Goal: Task Accomplishment & Management: Complete application form

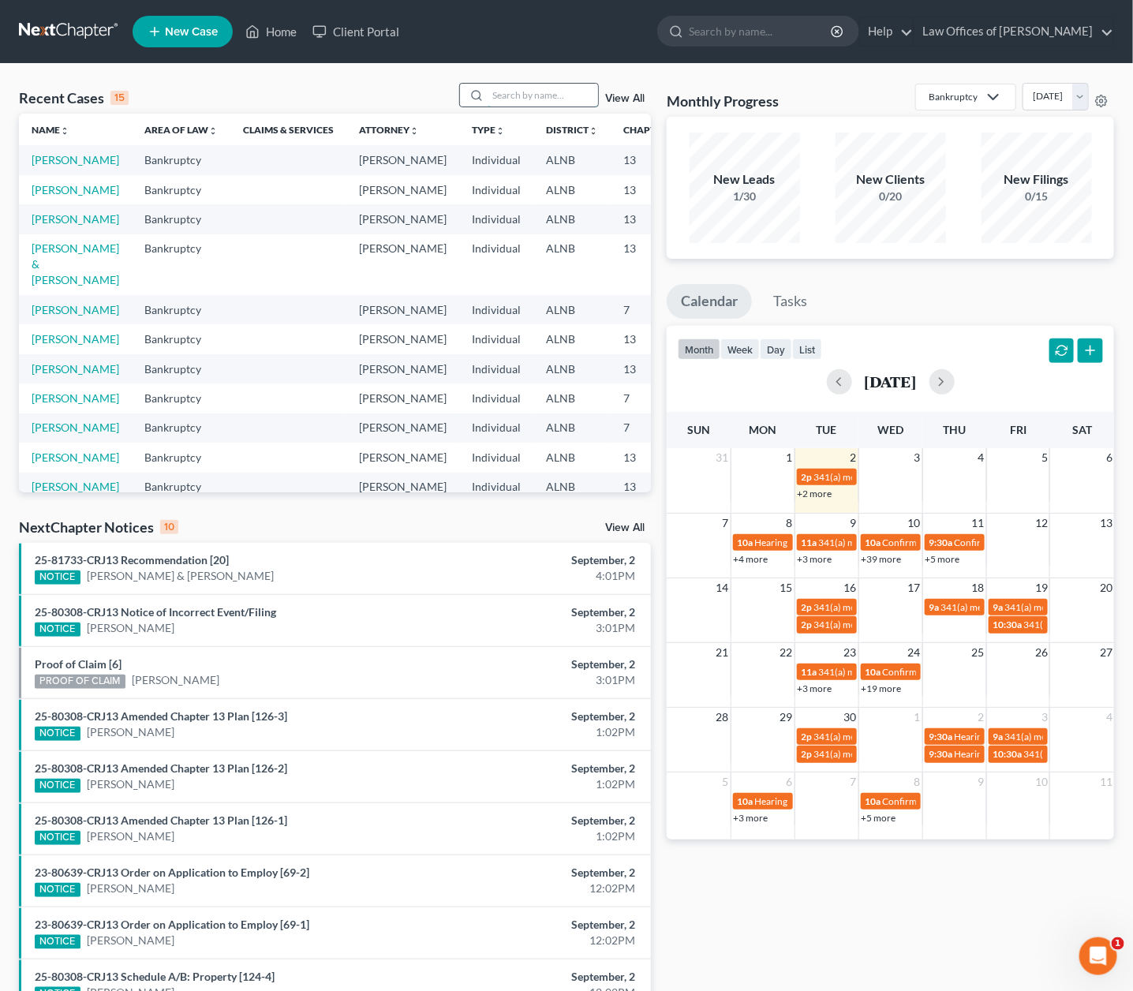
click at [551, 98] on input "search" at bounding box center [542, 95] width 110 height 23
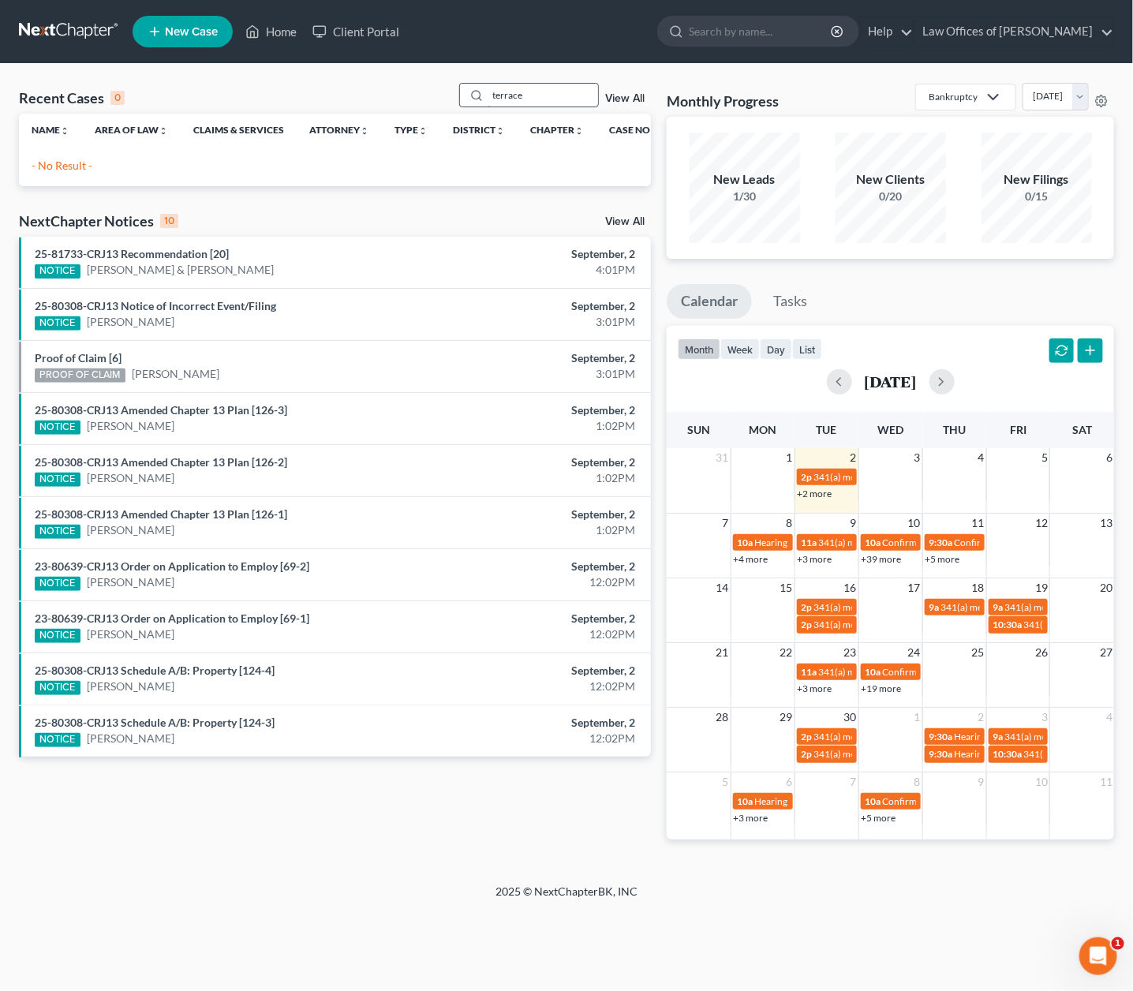
click at [551, 99] on input "terrace" at bounding box center [542, 95] width 110 height 23
type input "[PERSON_NAME]"
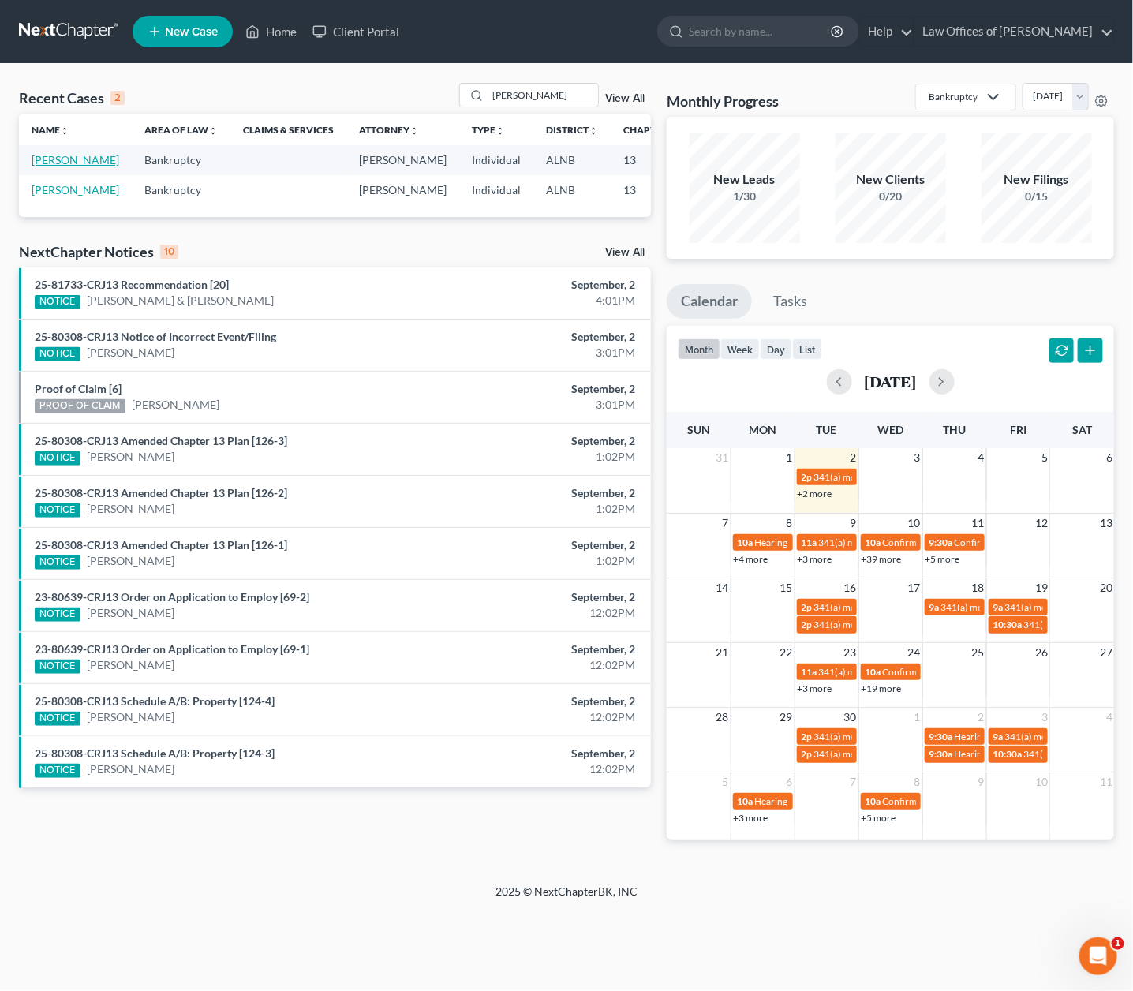
click at [48, 166] on link "[PERSON_NAME]" at bounding box center [76, 159] width 88 height 13
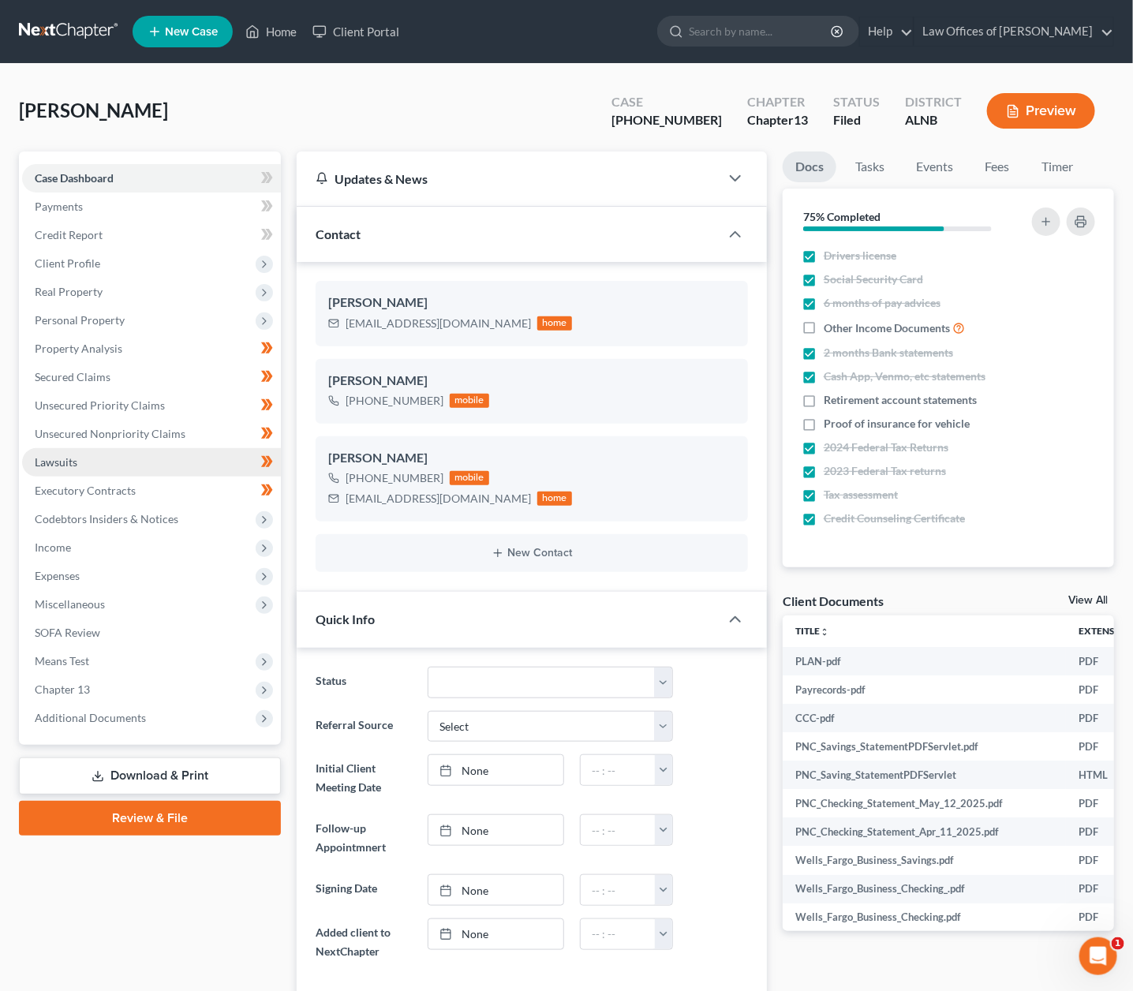
scroll to position [265, 0]
click at [51, 569] on span "Expenses" at bounding box center [57, 575] width 45 height 13
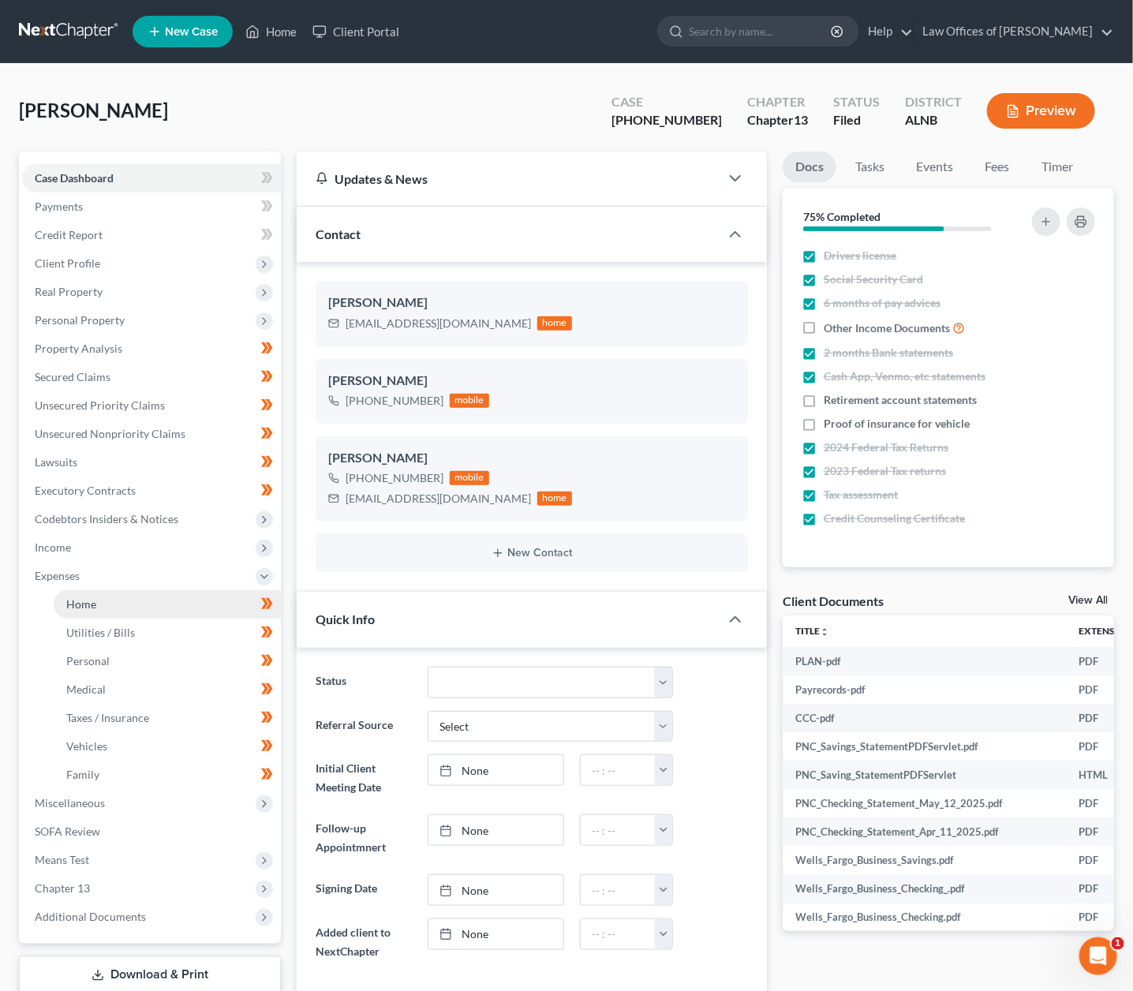
click at [82, 597] on span "Home" at bounding box center [81, 603] width 30 height 13
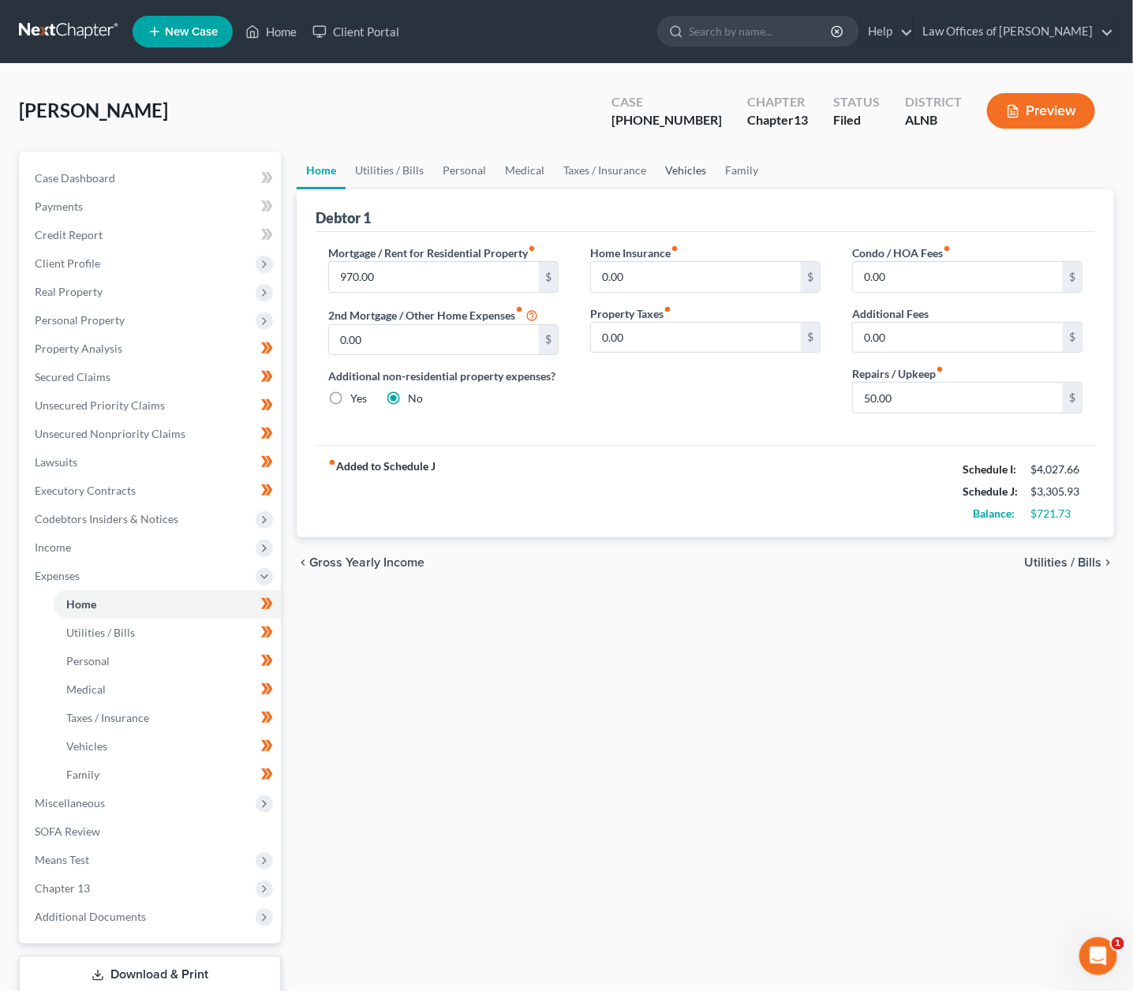
click at [656, 169] on link "Vehicles" at bounding box center [686, 170] width 60 height 38
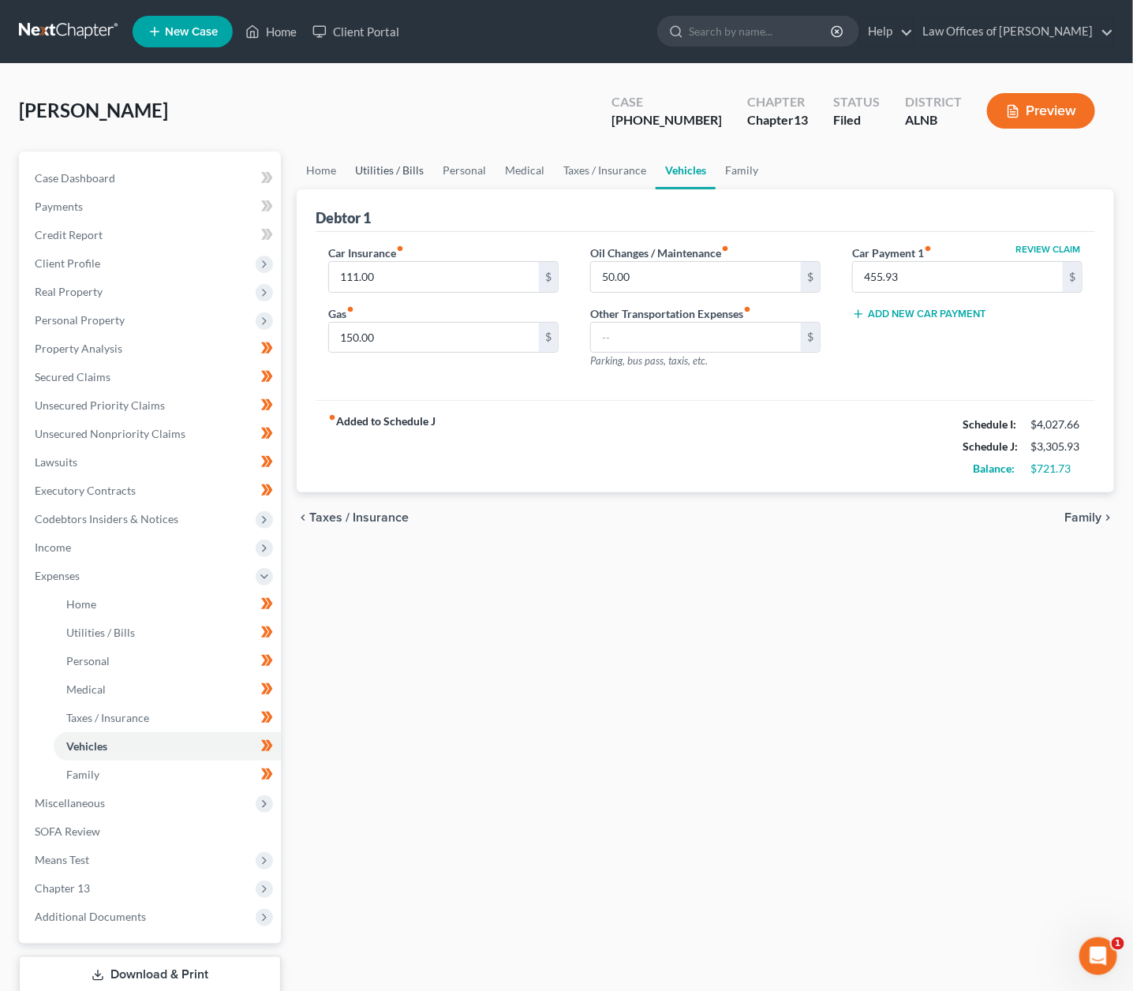
click at [408, 166] on link "Utilities / Bills" at bounding box center [390, 170] width 88 height 38
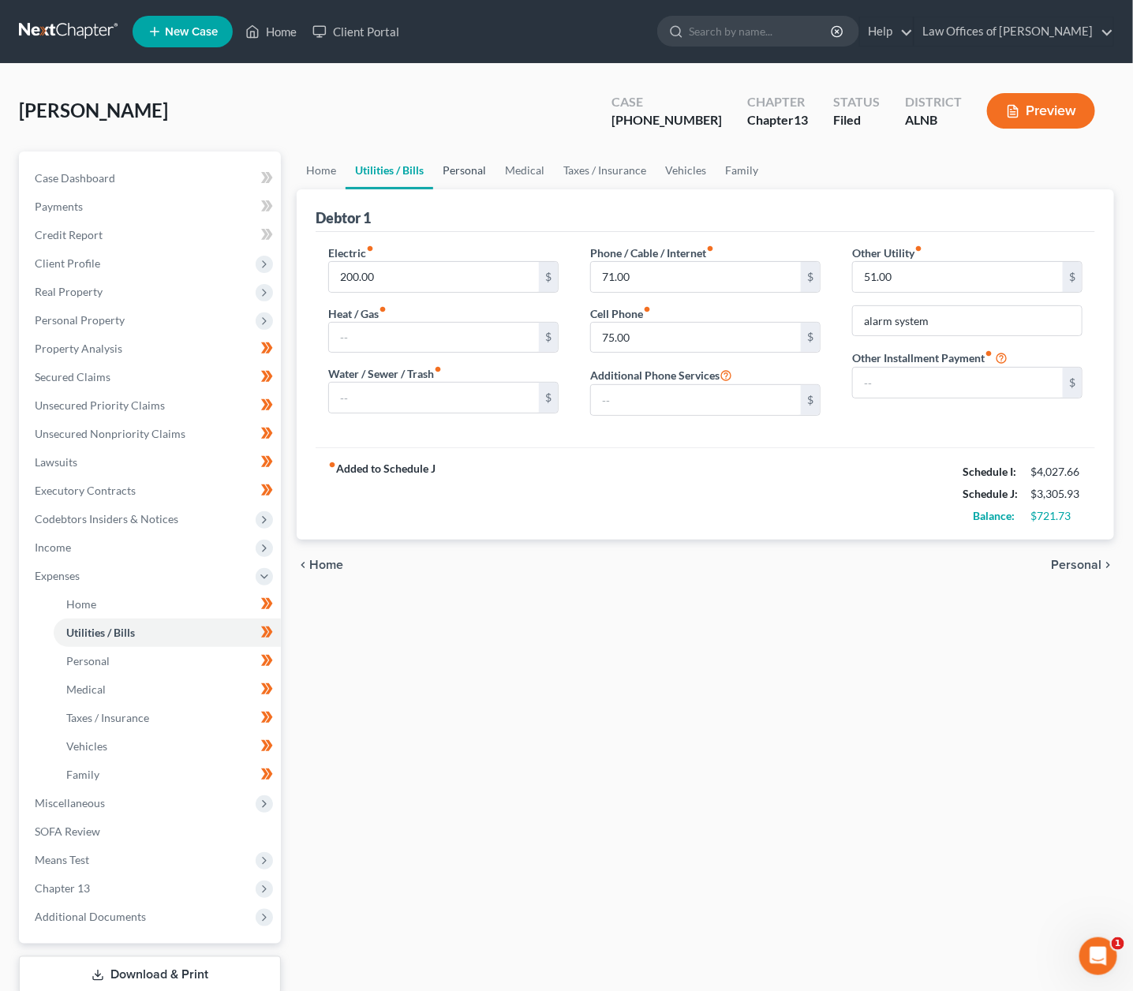
click at [492, 164] on link "Personal" at bounding box center [464, 170] width 62 height 38
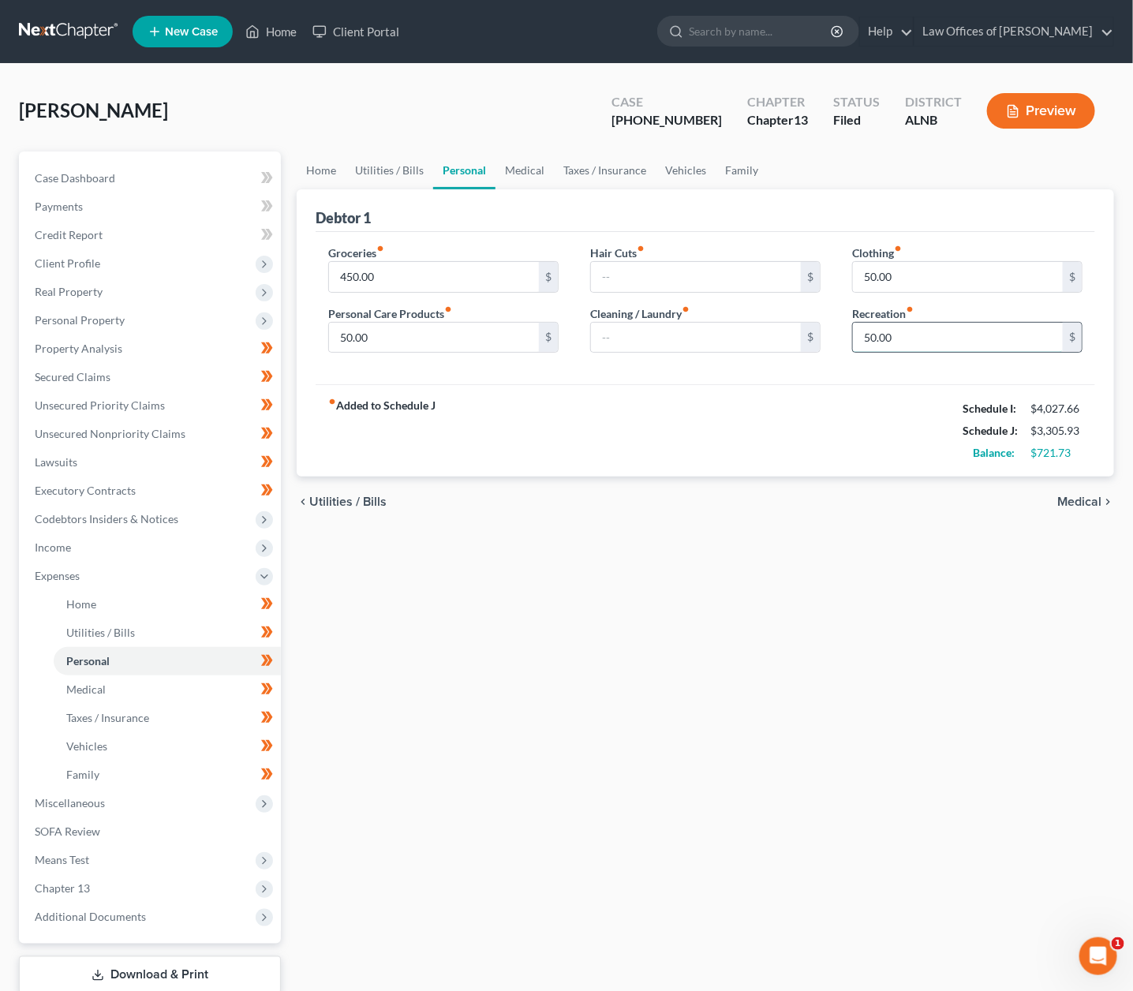
click at [897, 331] on input "50.00" at bounding box center [958, 338] width 210 height 30
type input "0"
type input "100"
click at [424, 274] on input "450.00" at bounding box center [434, 277] width 210 height 30
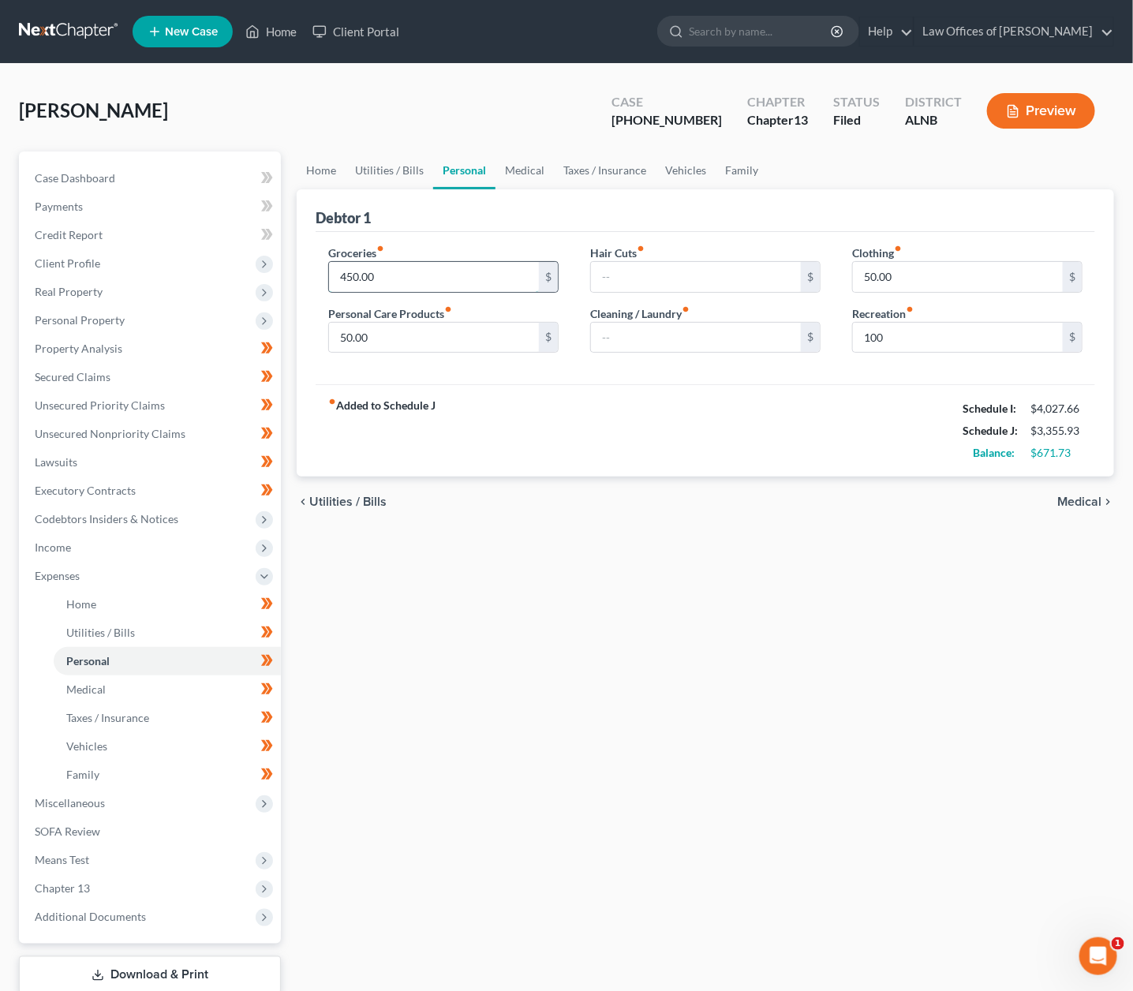
click at [424, 274] on input "450.00" at bounding box center [434, 277] width 210 height 30
click at [530, 159] on link "Medical" at bounding box center [524, 170] width 58 height 38
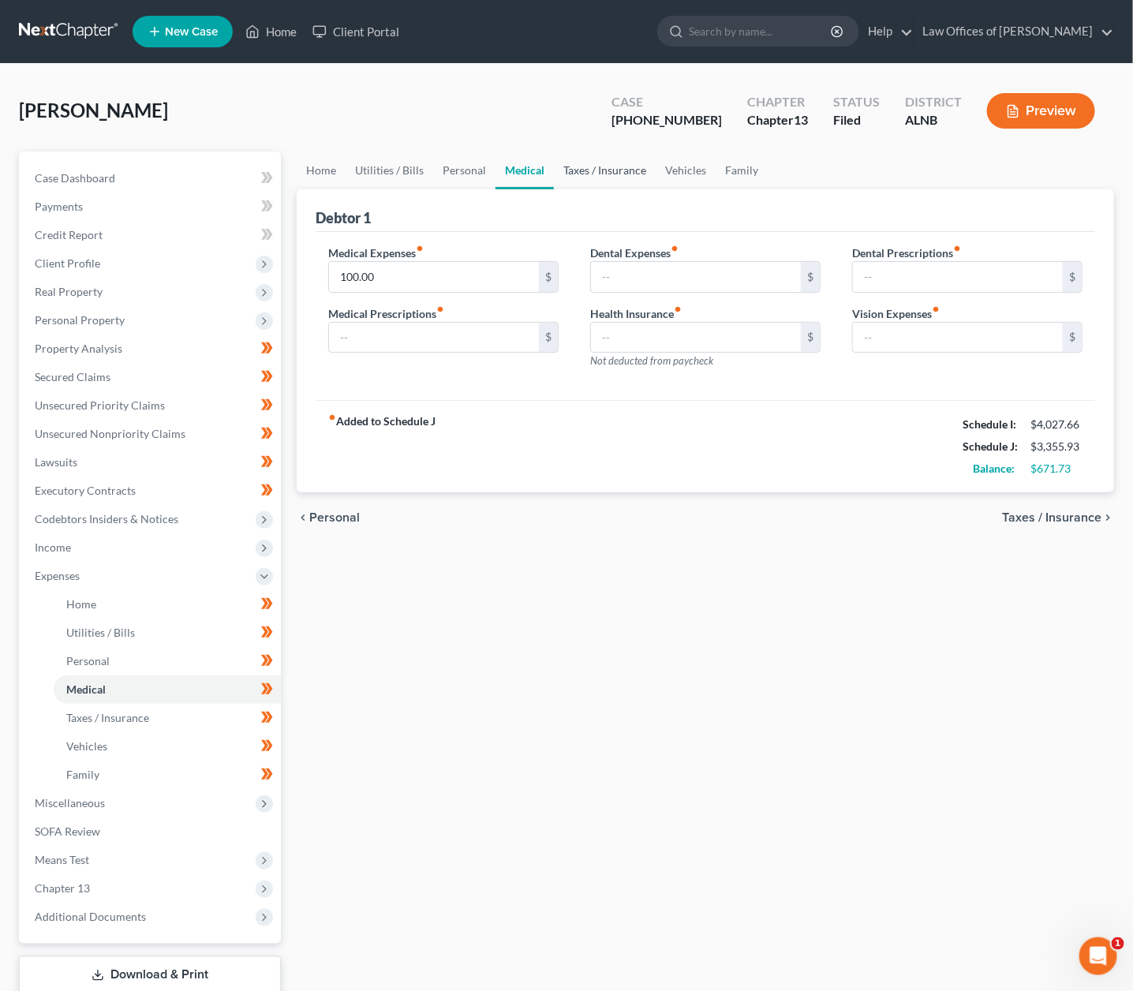
drag, startPoint x: 598, startPoint y: 161, endPoint x: 642, endPoint y: 166, distance: 44.5
click at [600, 161] on link "Taxes / Insurance" at bounding box center [605, 170] width 102 height 38
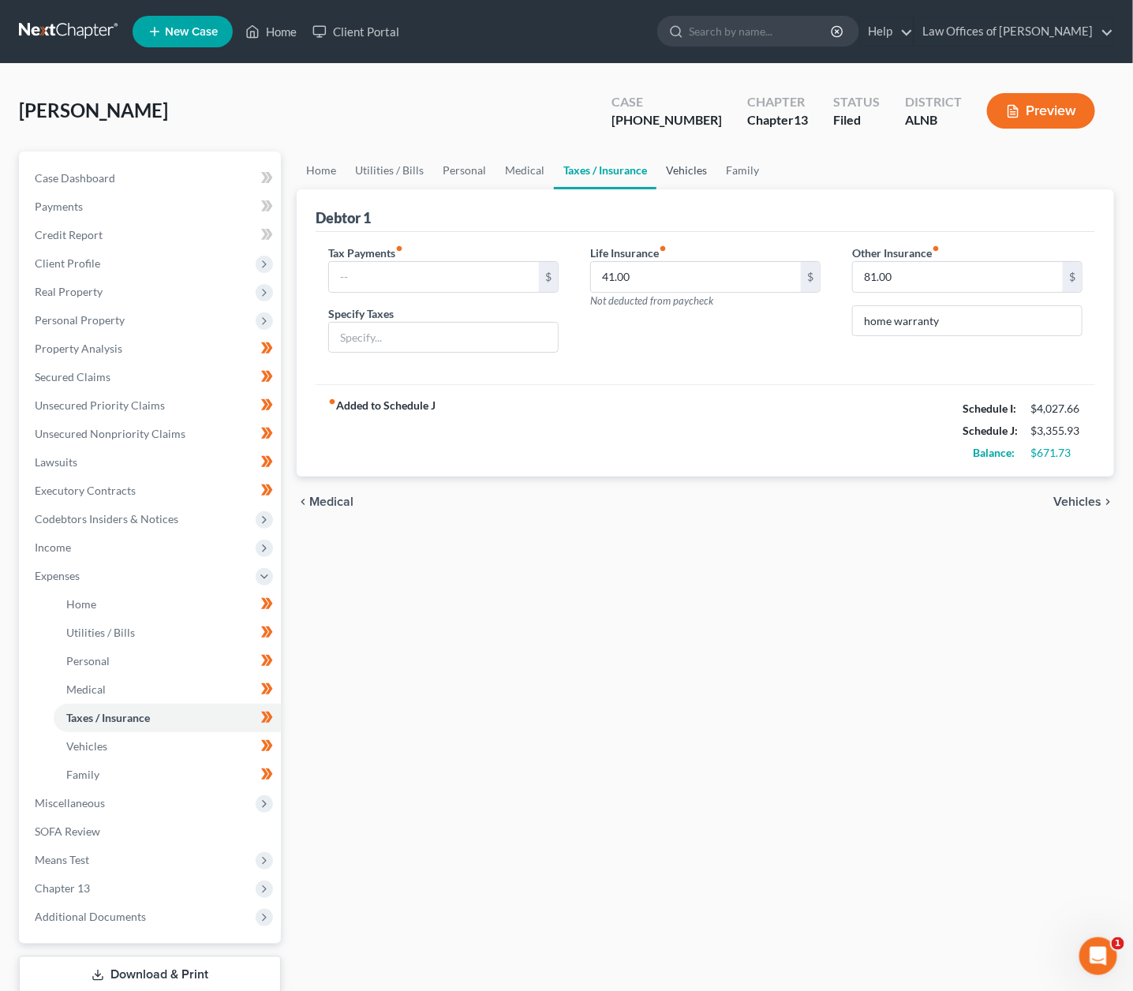
click at [706, 169] on link "Vehicles" at bounding box center [686, 170] width 60 height 38
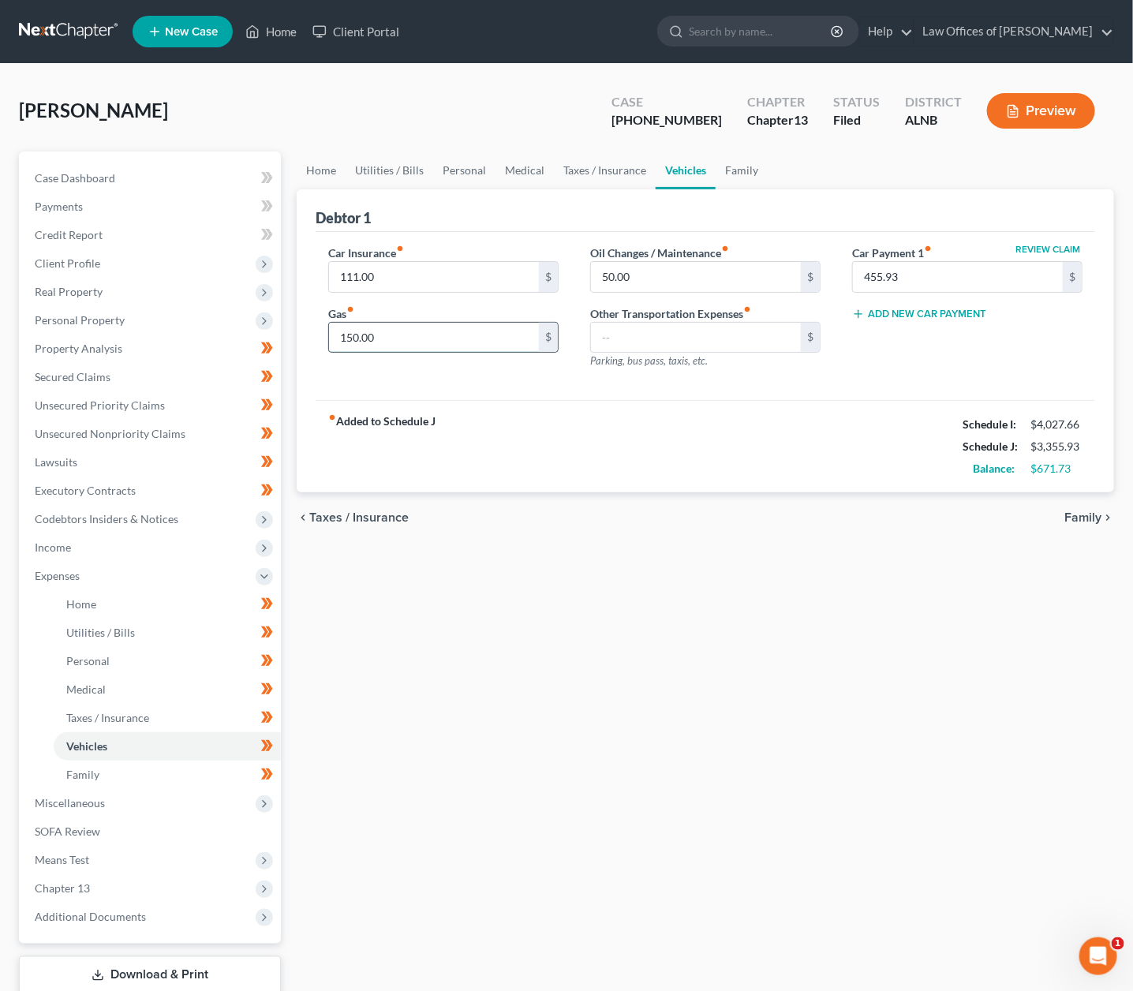
click at [465, 329] on input "150.00" at bounding box center [434, 338] width 210 height 30
click at [103, 313] on span "Personal Property" at bounding box center [80, 319] width 90 height 13
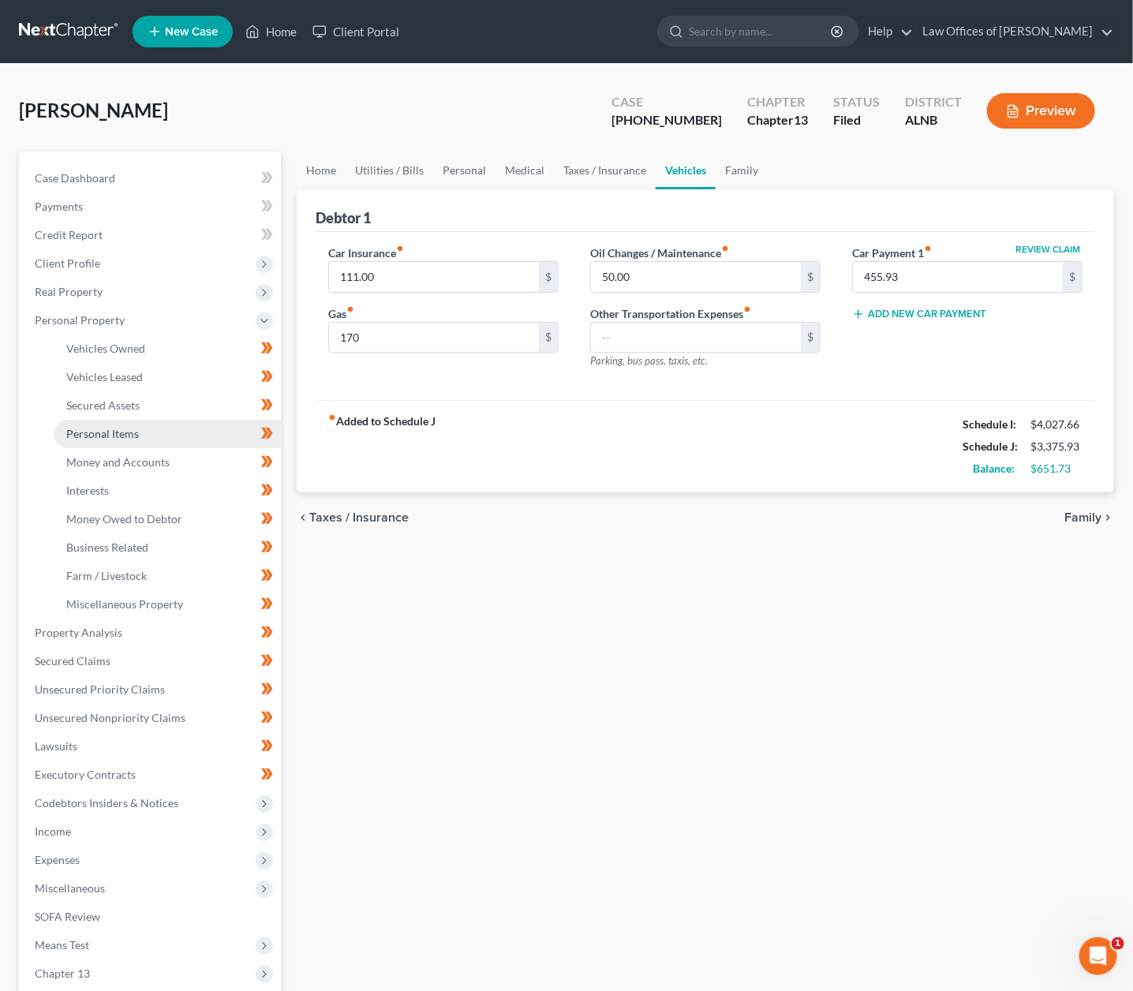
click at [94, 427] on span "Personal Items" at bounding box center [102, 433] width 73 height 13
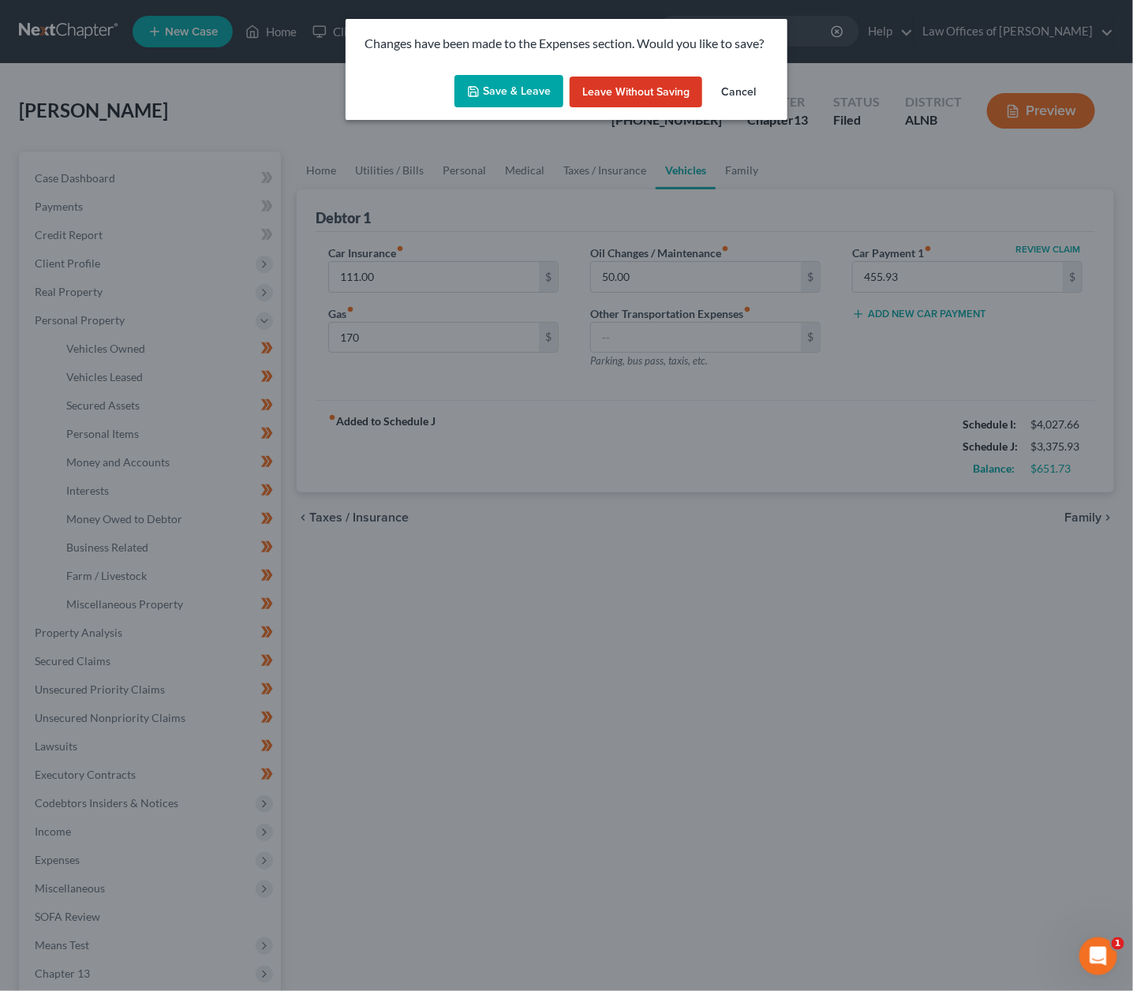
click at [514, 77] on div "Save & Leave Leave without Saving Cancel" at bounding box center [567, 95] width 442 height 52
click at [509, 87] on button "Save & Leave" at bounding box center [508, 91] width 109 height 33
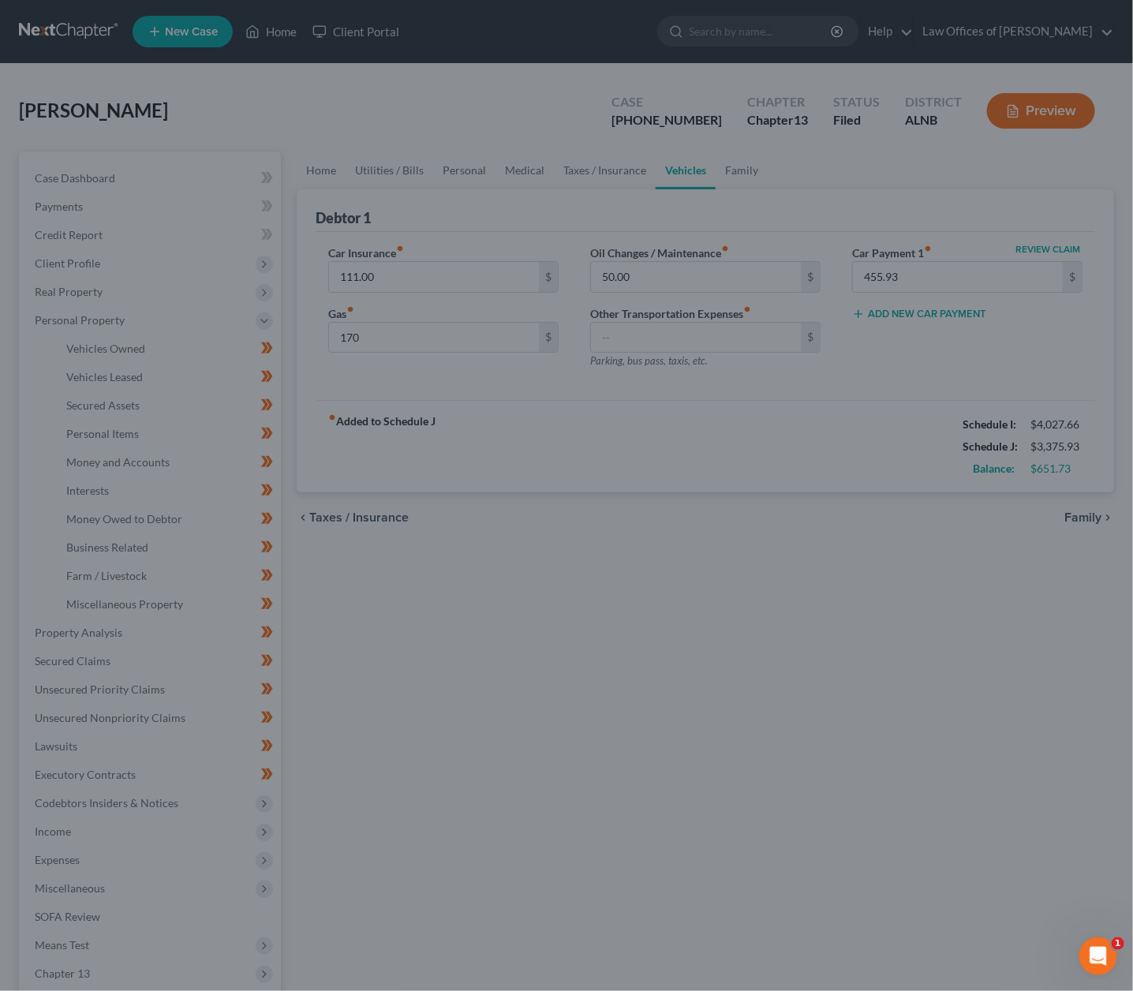
type input "170.00"
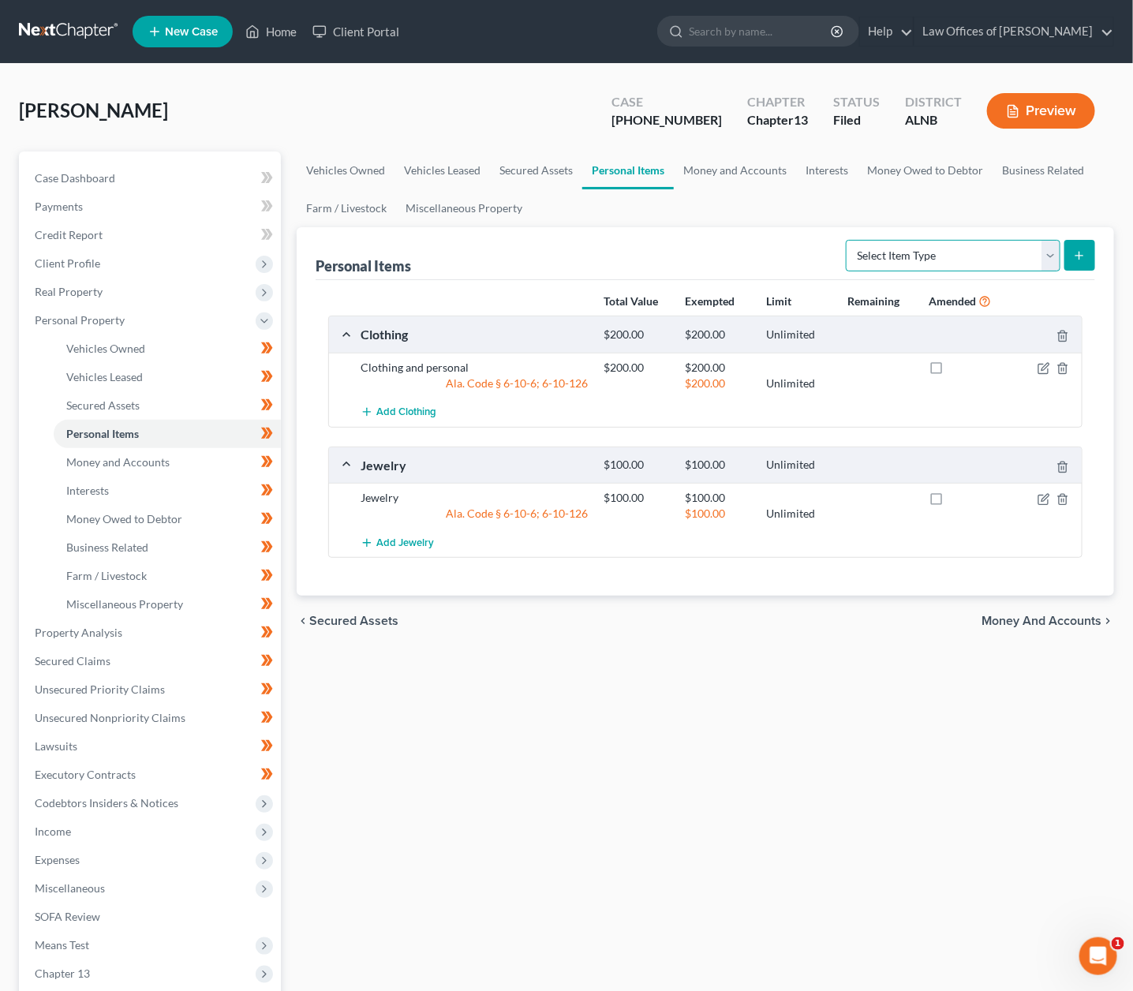
select select "household_goods"
click at [1077, 260] on icon "submit" at bounding box center [1079, 255] width 13 height 13
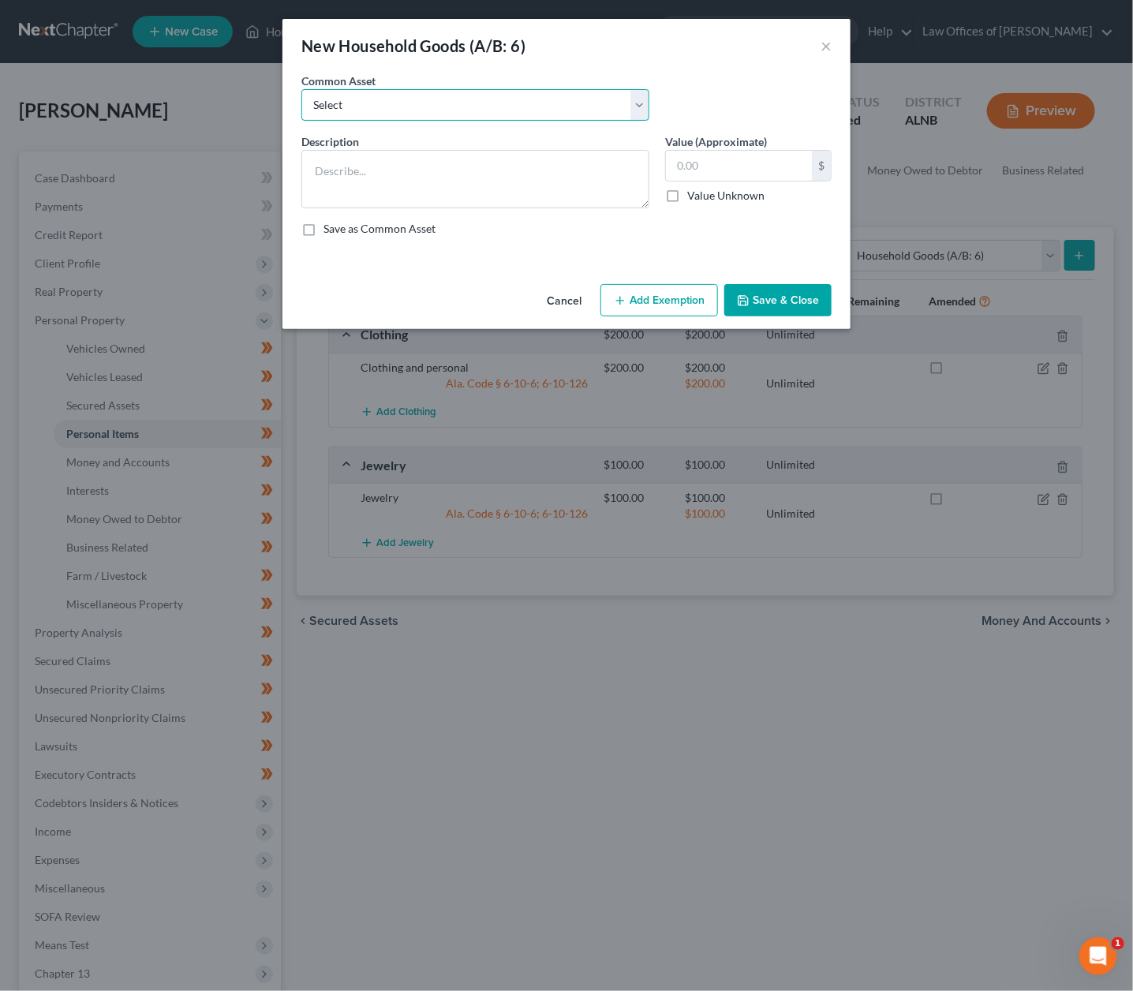
select select "0"
type textarea "Household goods and furnishings"
click at [711, 159] on input "1,420.00" at bounding box center [739, 166] width 146 height 30
type input "1,000"
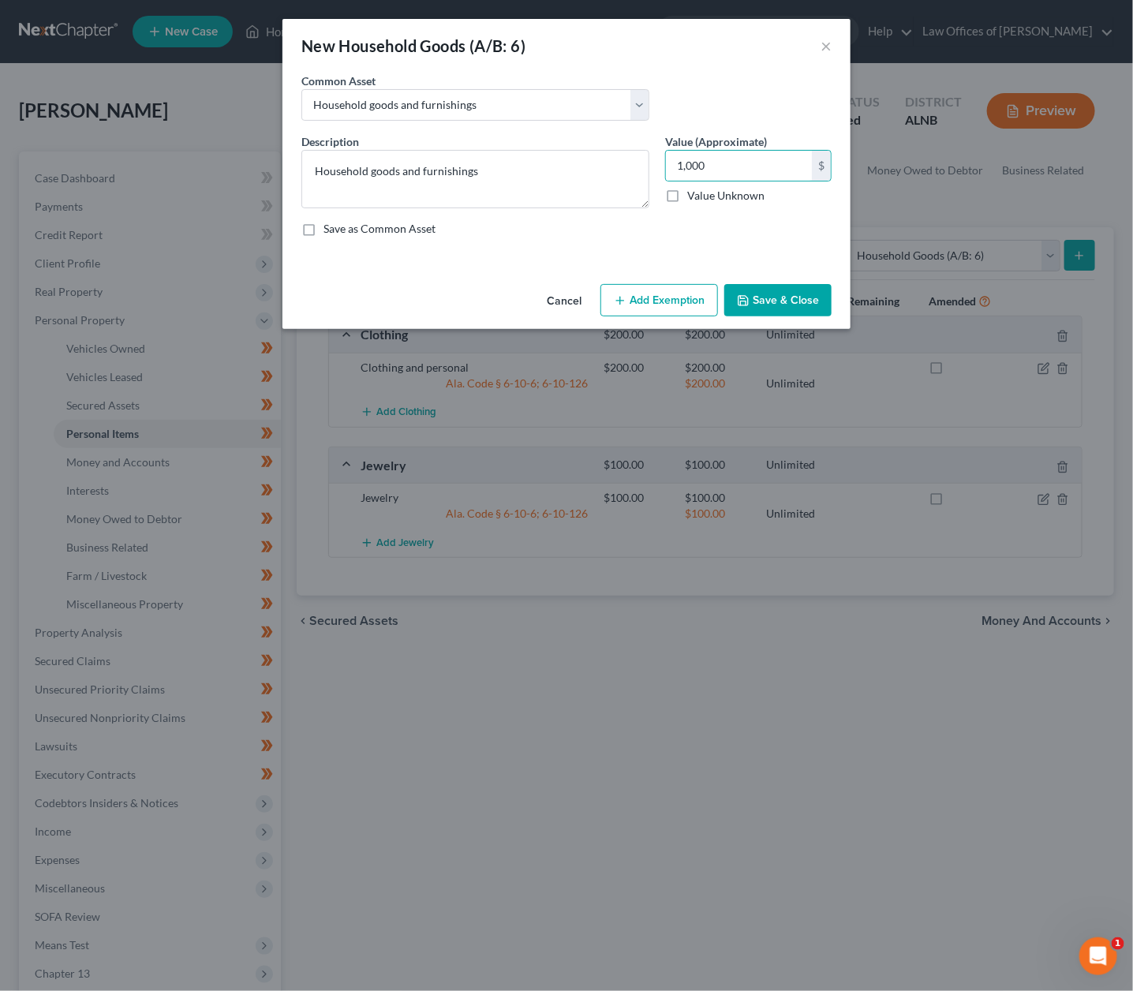
click at [674, 296] on button "Add Exemption" at bounding box center [659, 300] width 118 height 33
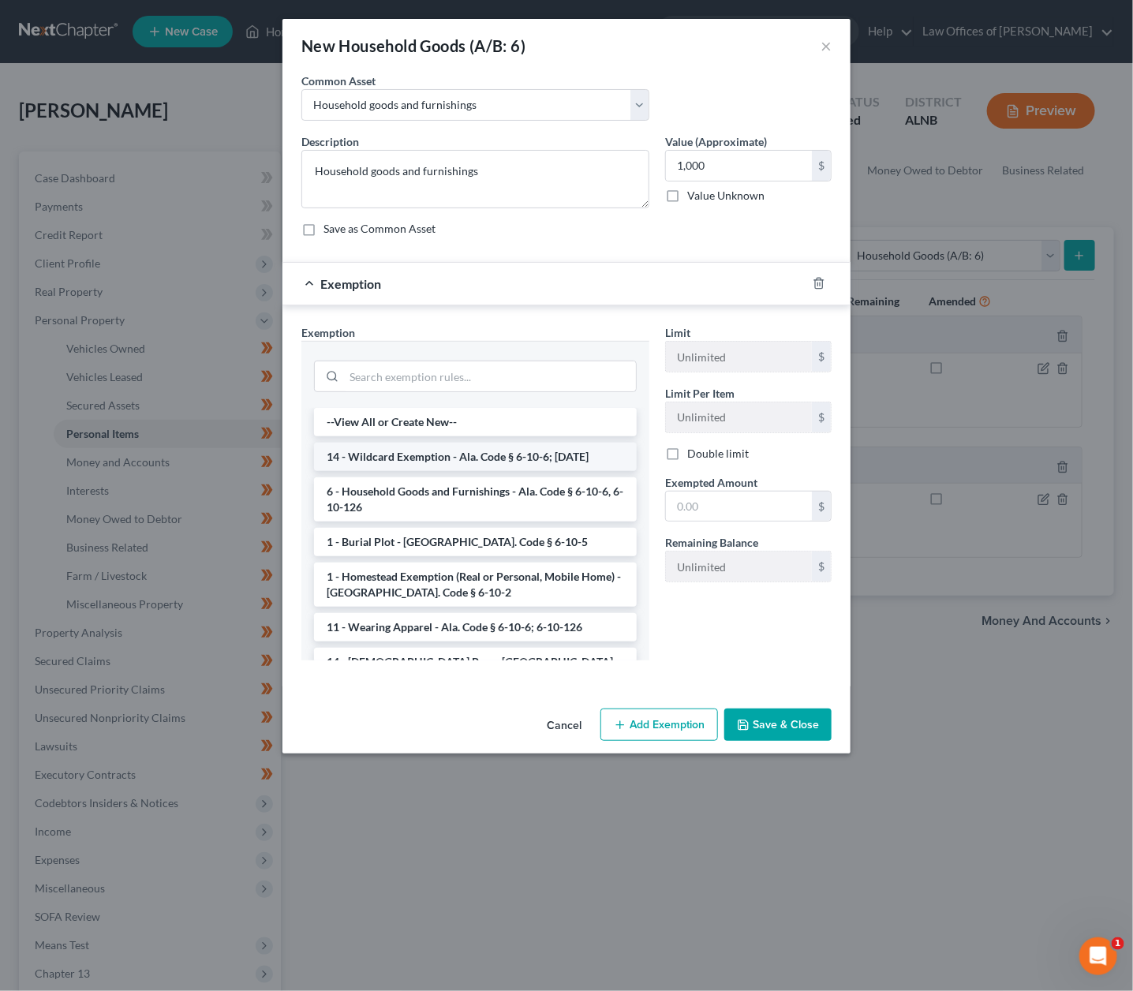
click at [490, 447] on li "14 - Wildcard Exemption - Ala. Code § 6-10-6; [DATE]" at bounding box center [475, 457] width 323 height 28
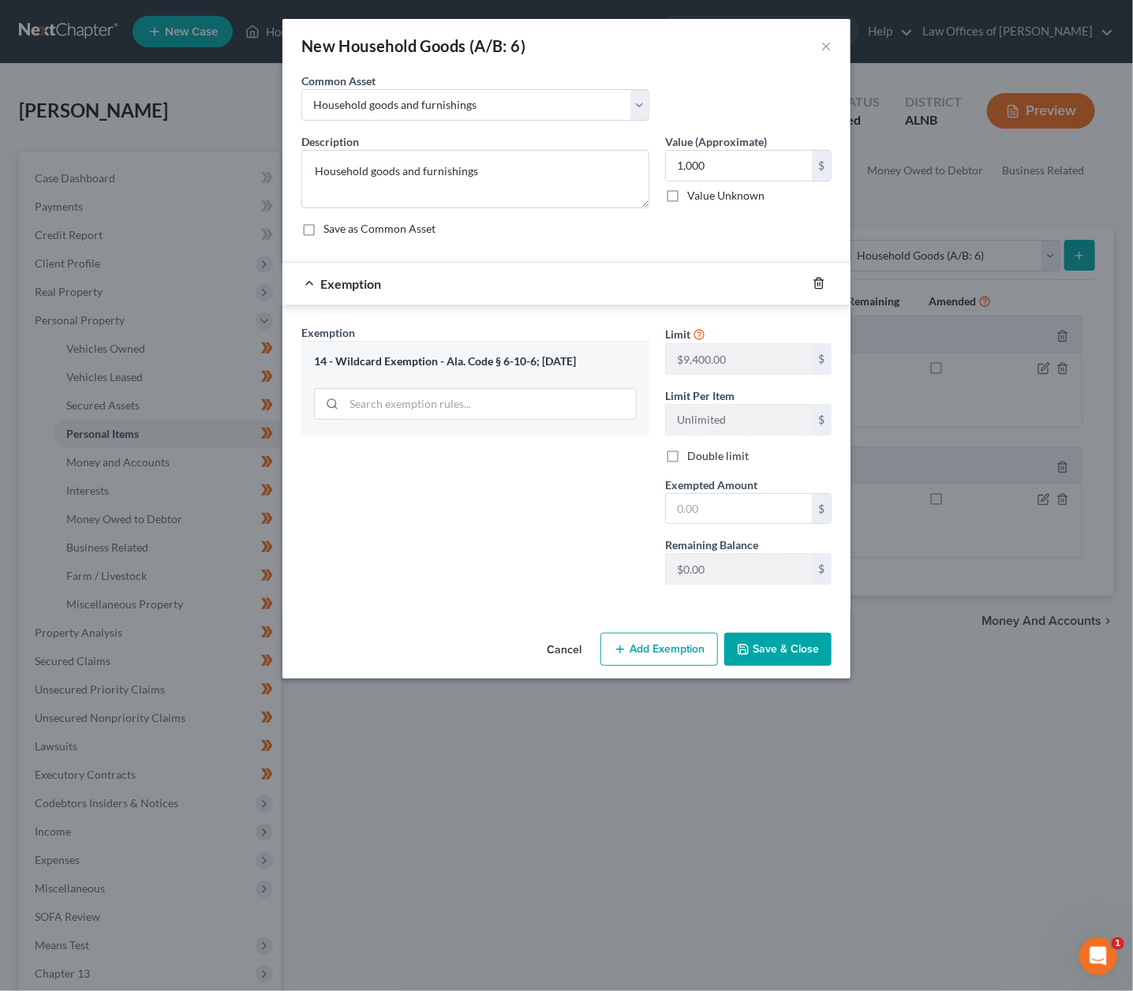
click at [816, 281] on icon "button" at bounding box center [818, 283] width 13 height 13
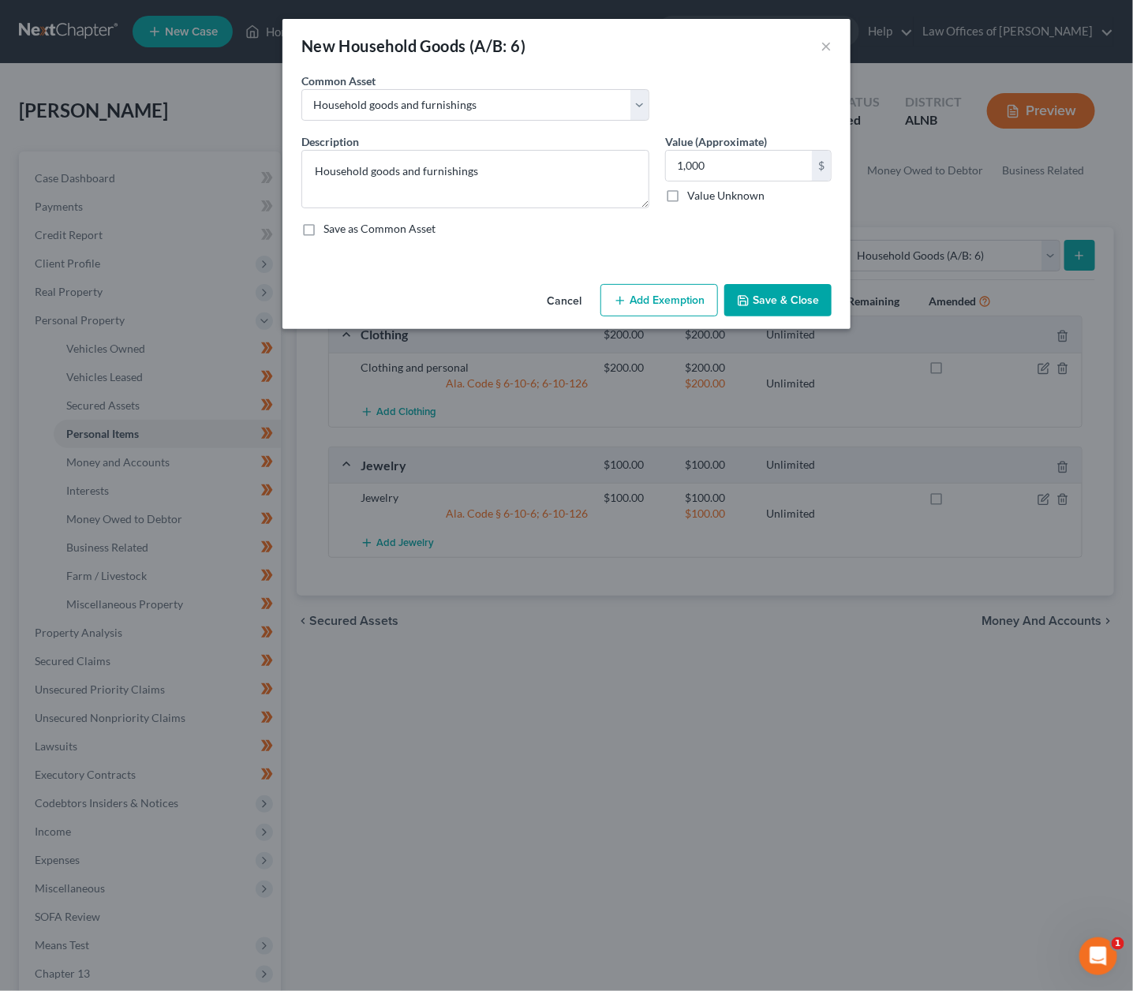
click at [644, 308] on button "Add Exemption" at bounding box center [659, 300] width 118 height 33
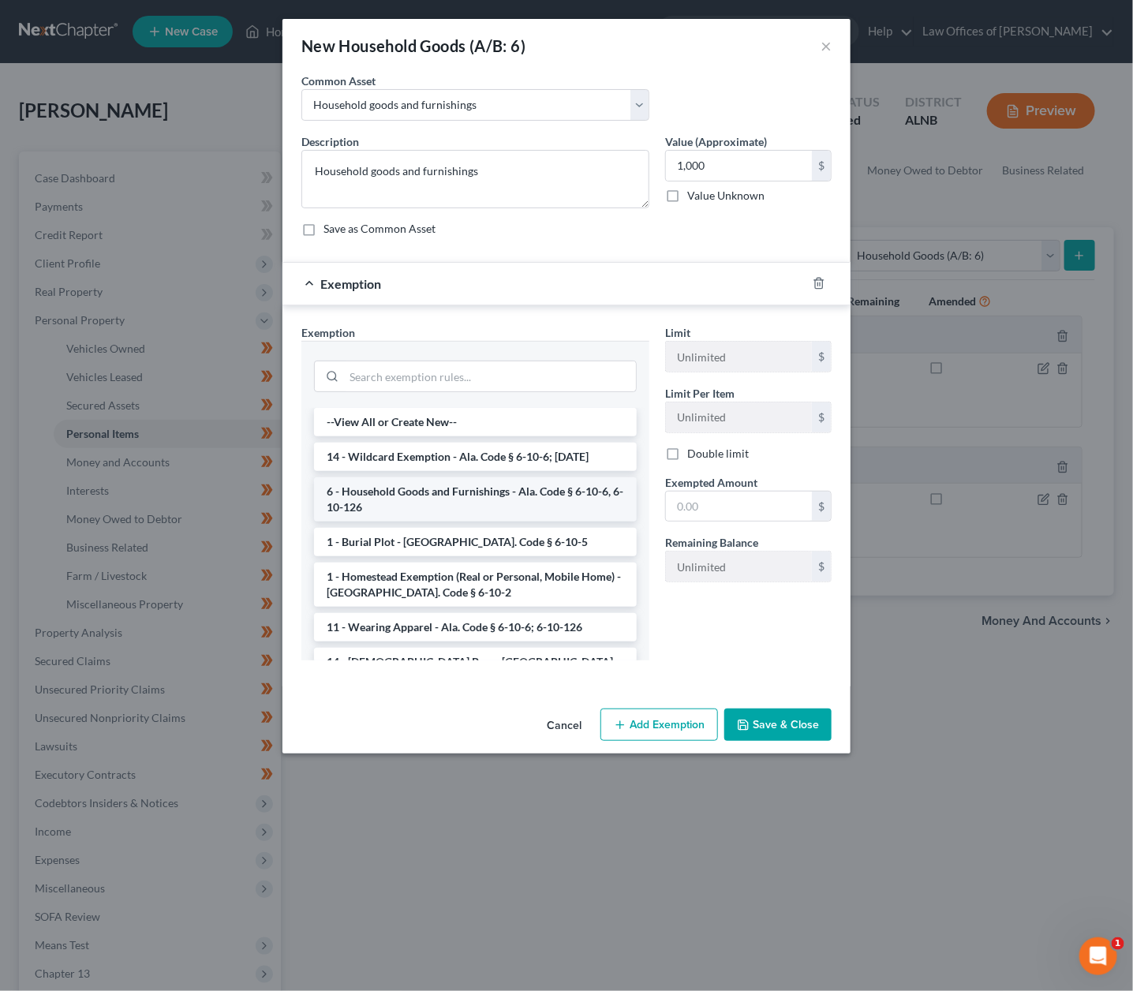
click at [484, 485] on li "6 - Household Goods and Furnishings - Ala. Code § 6-10-6, 6-10-126" at bounding box center [475, 499] width 323 height 44
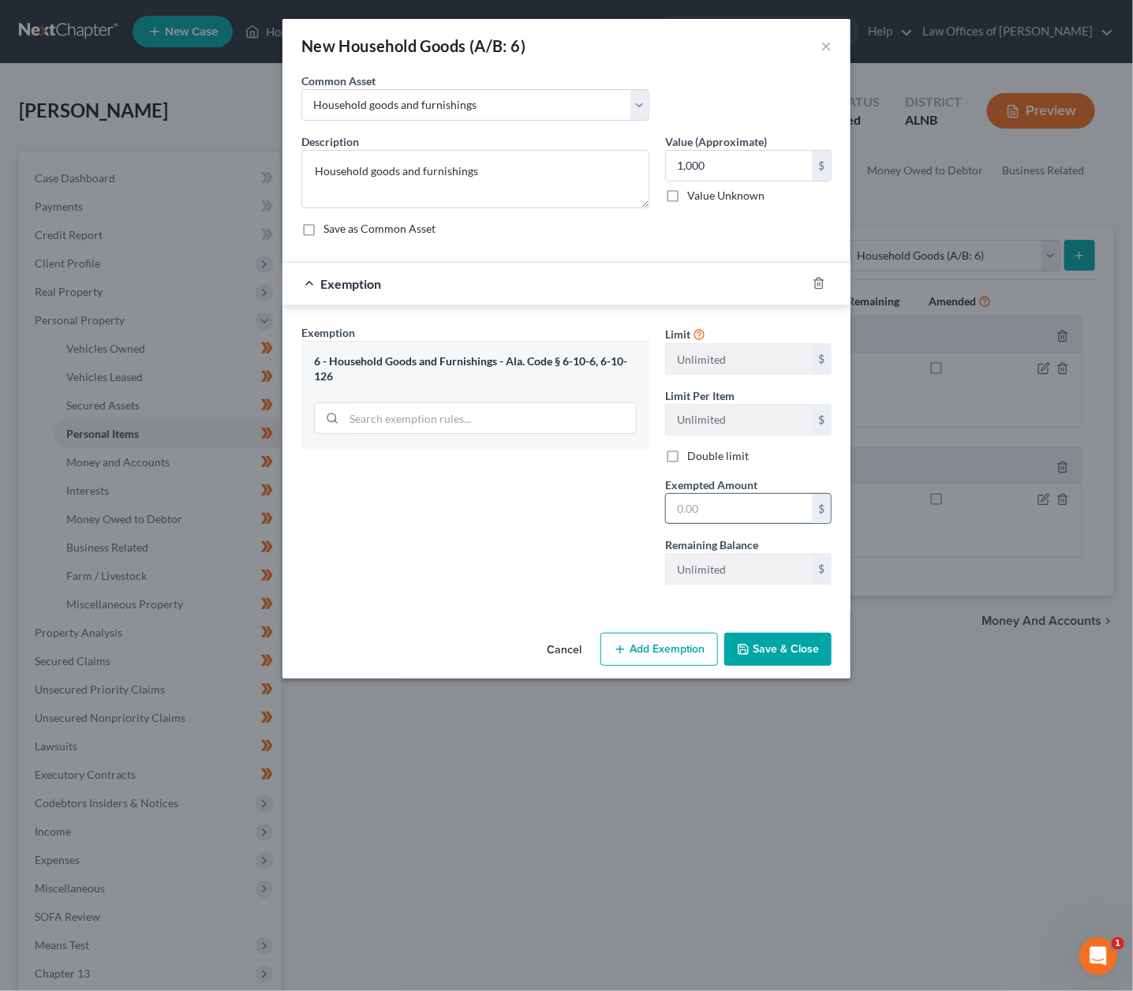
click at [727, 511] on input "text" at bounding box center [739, 509] width 146 height 30
type input "1,000"
click at [804, 642] on button "Save & Close" at bounding box center [777, 649] width 107 height 33
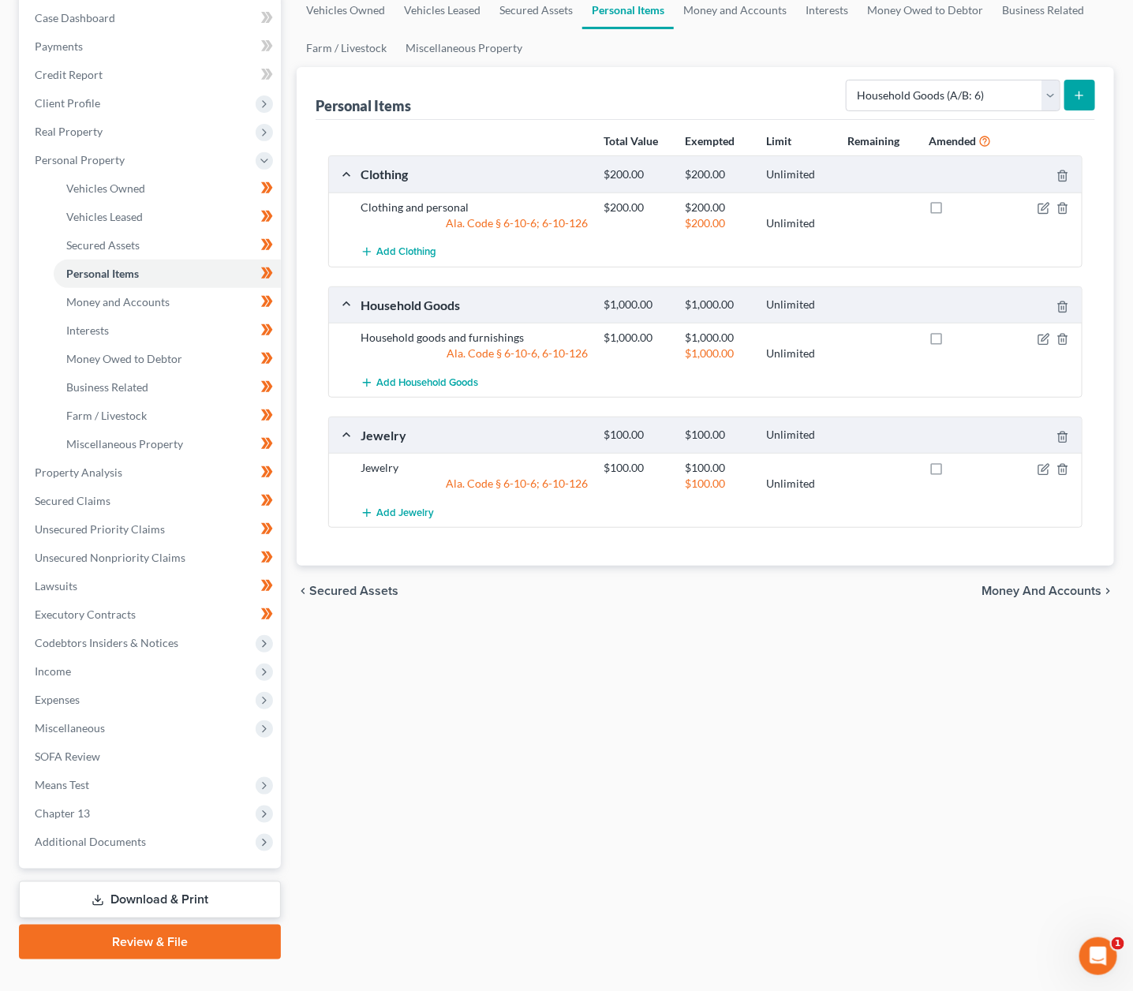
scroll to position [158, 0]
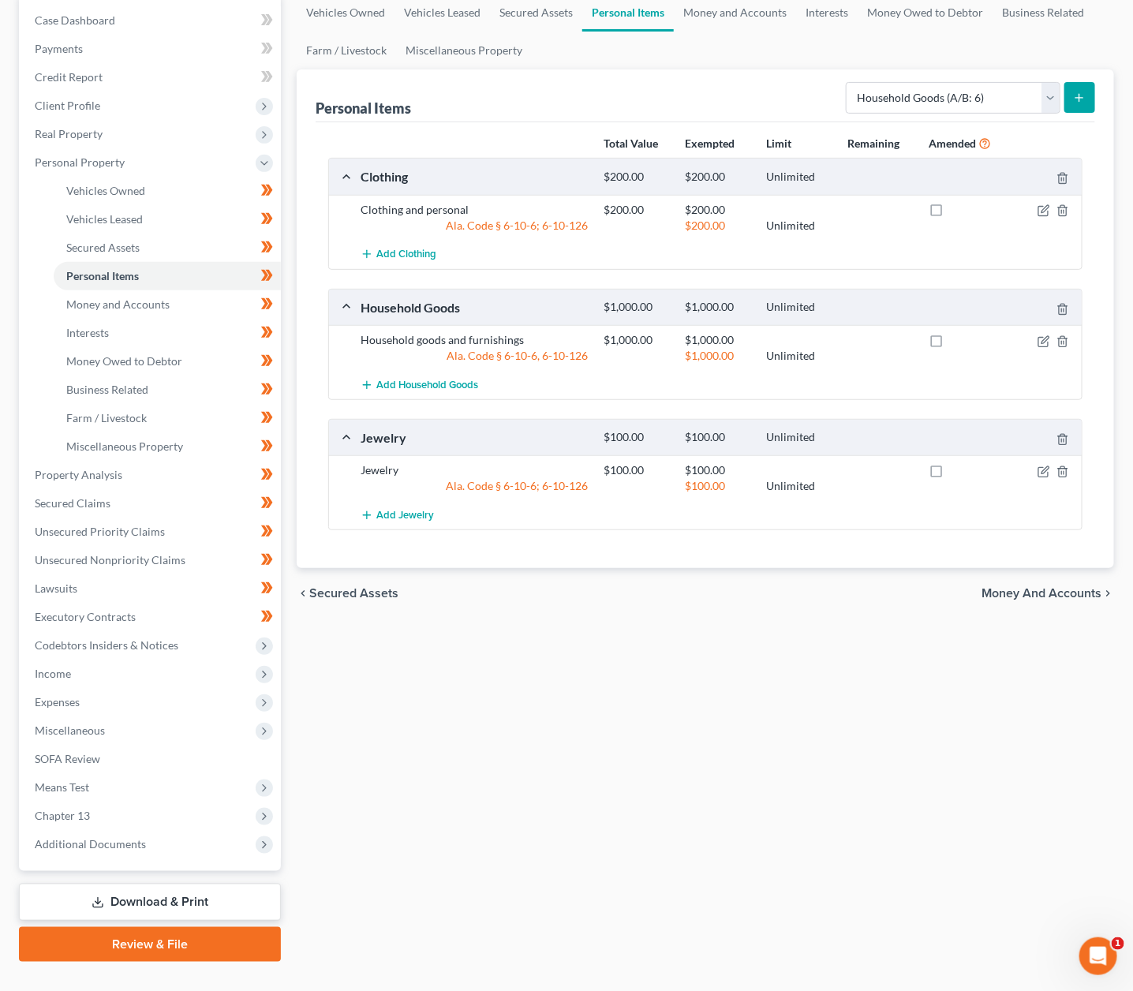
click at [174, 883] on link "Download & Print" at bounding box center [150, 901] width 262 height 37
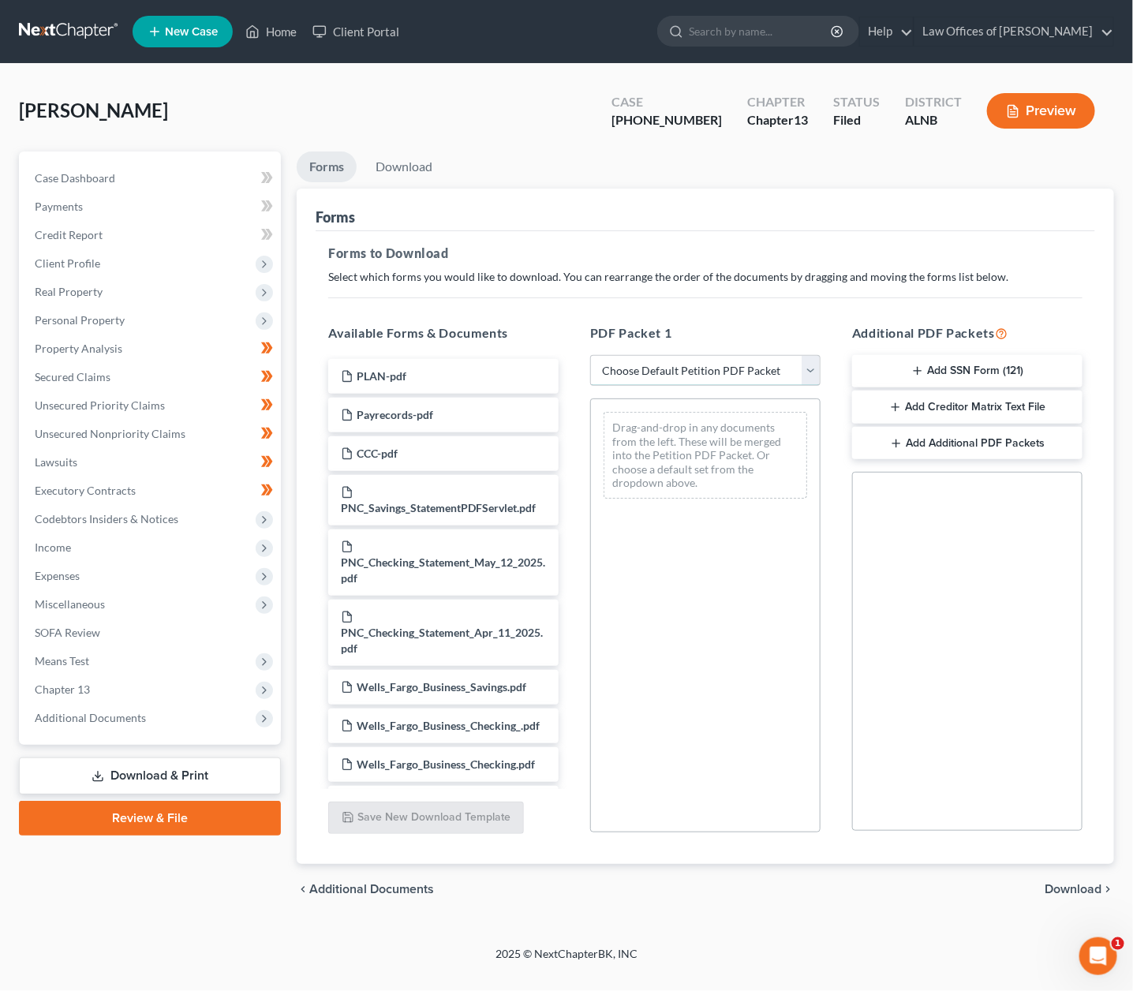
select select "2"
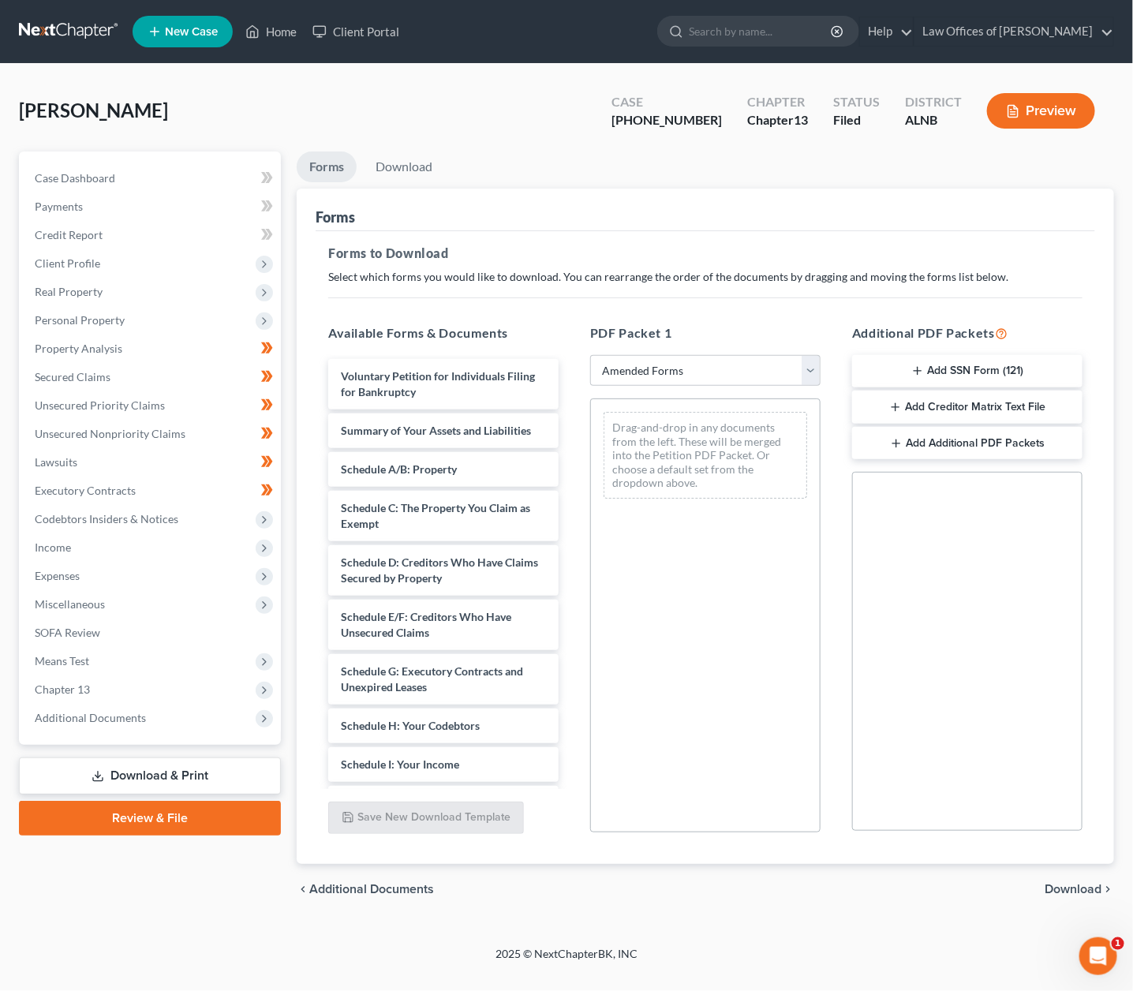
click at [1081, 884] on span "Download" at bounding box center [1072, 889] width 57 height 13
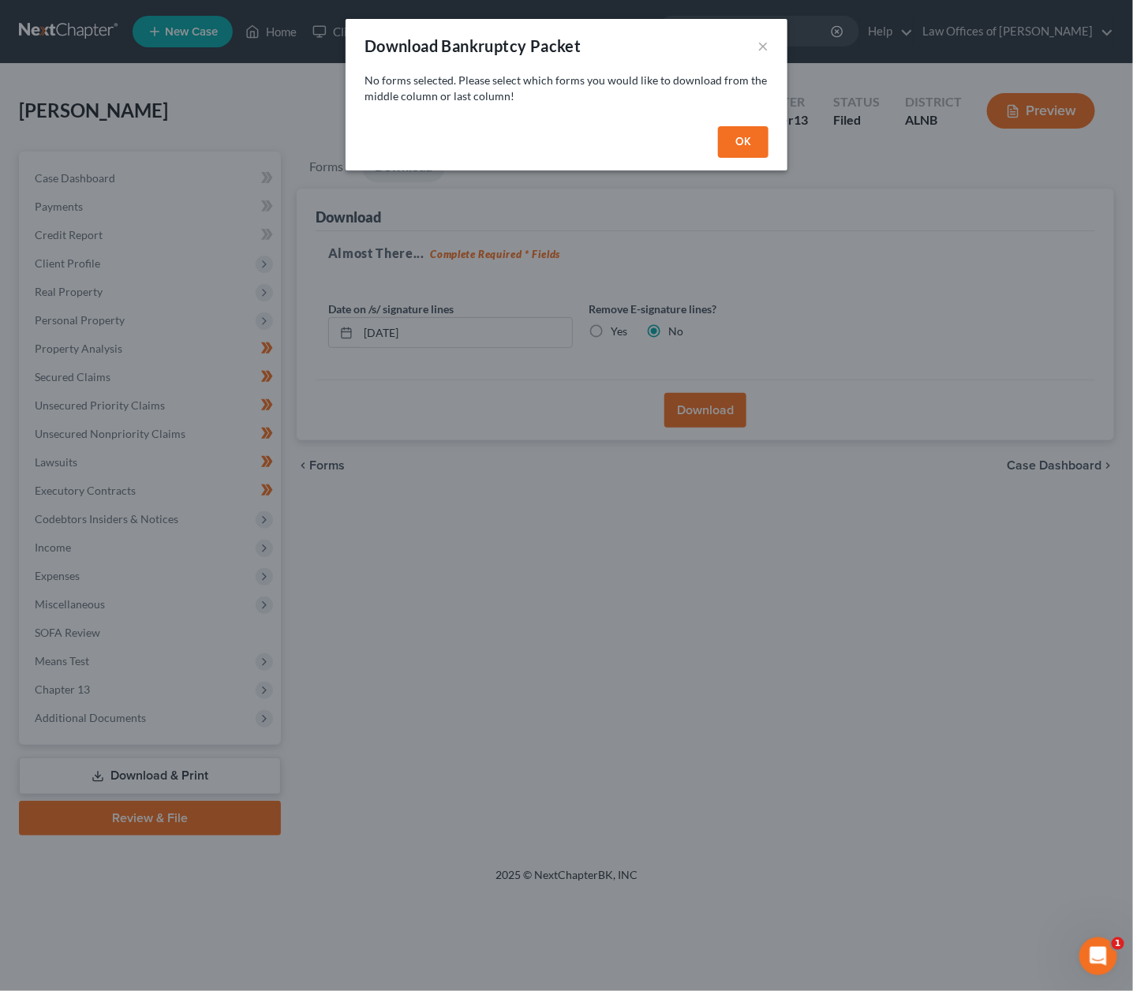
click at [735, 139] on button "OK" at bounding box center [743, 142] width 50 height 32
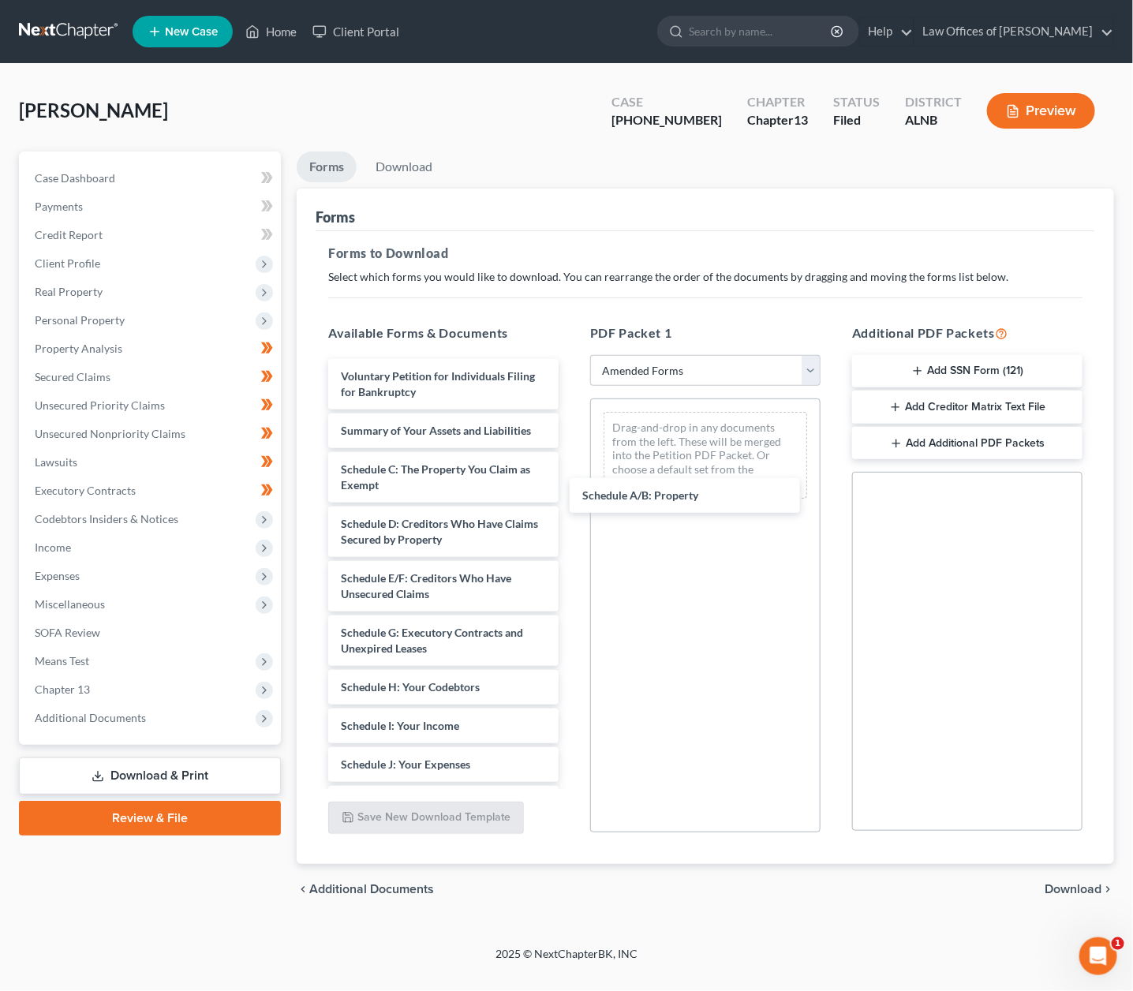
click at [571, 501] on div "Schedule A/B: Property Voluntary Petition for Individuals Filing for Bankruptcy…" at bounding box center [444, 737] width 256 height 756
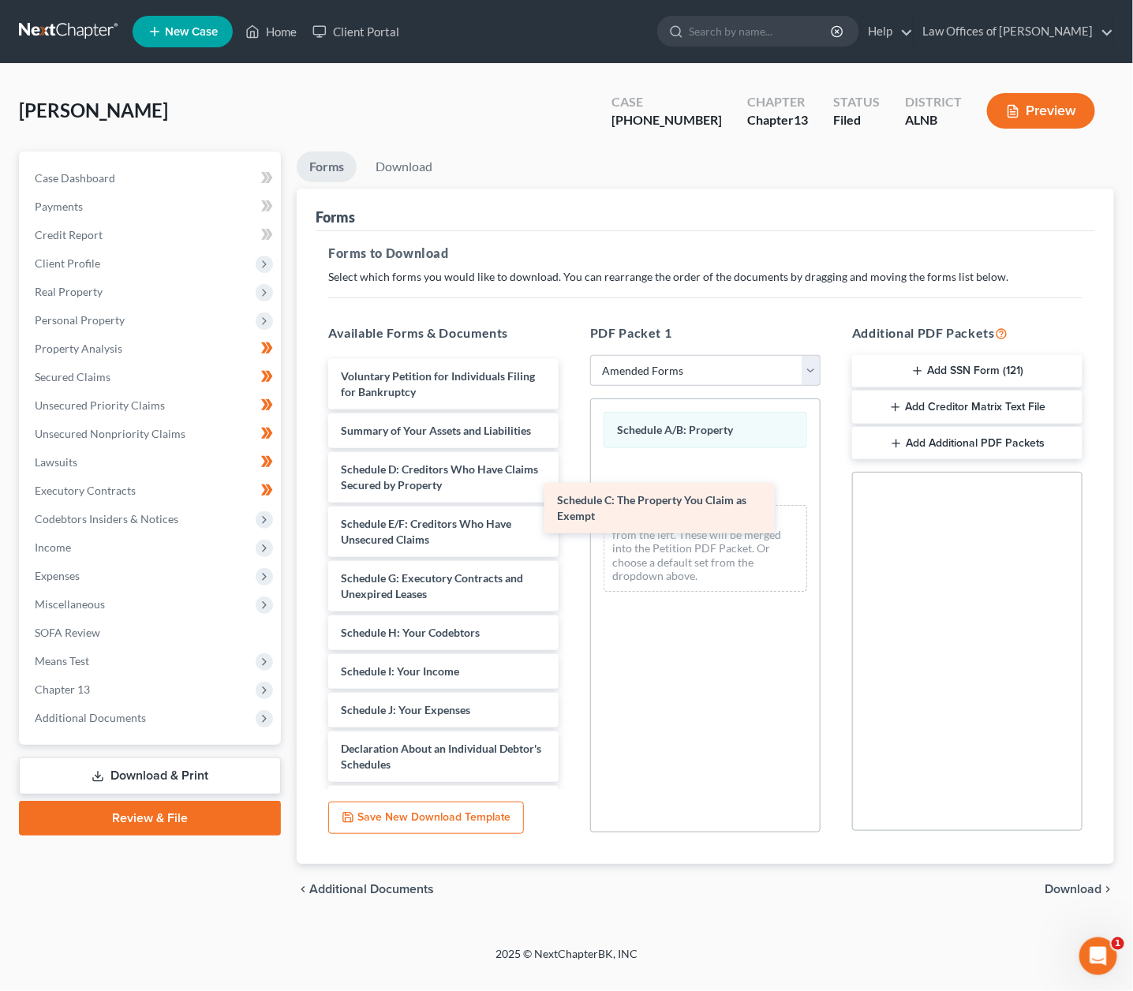
drag, startPoint x: 422, startPoint y: 460, endPoint x: 687, endPoint y: 496, distance: 267.5
click at [571, 497] on div "Schedule C: The Property You Claim as Exempt Voluntary Petition for Individuals…" at bounding box center [444, 710] width 256 height 702
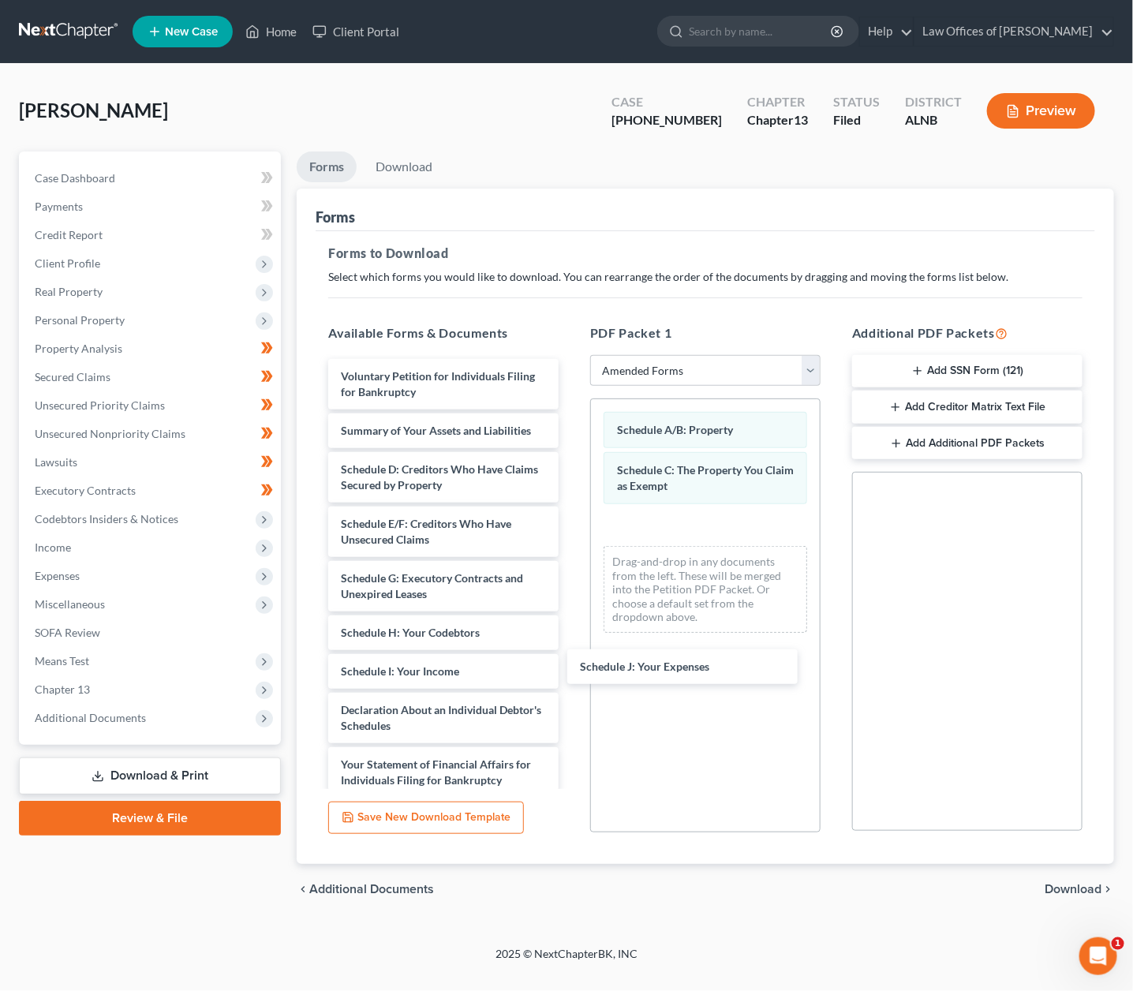
drag, startPoint x: 429, startPoint y: 697, endPoint x: 675, endPoint y: 663, distance: 248.3
click at [571, 665] on div "Schedule J: Your Expenses Voluntary Petition for Individuals Filing for Bankrup…" at bounding box center [444, 690] width 256 height 663
click at [1085, 883] on span "Download" at bounding box center [1072, 889] width 57 height 13
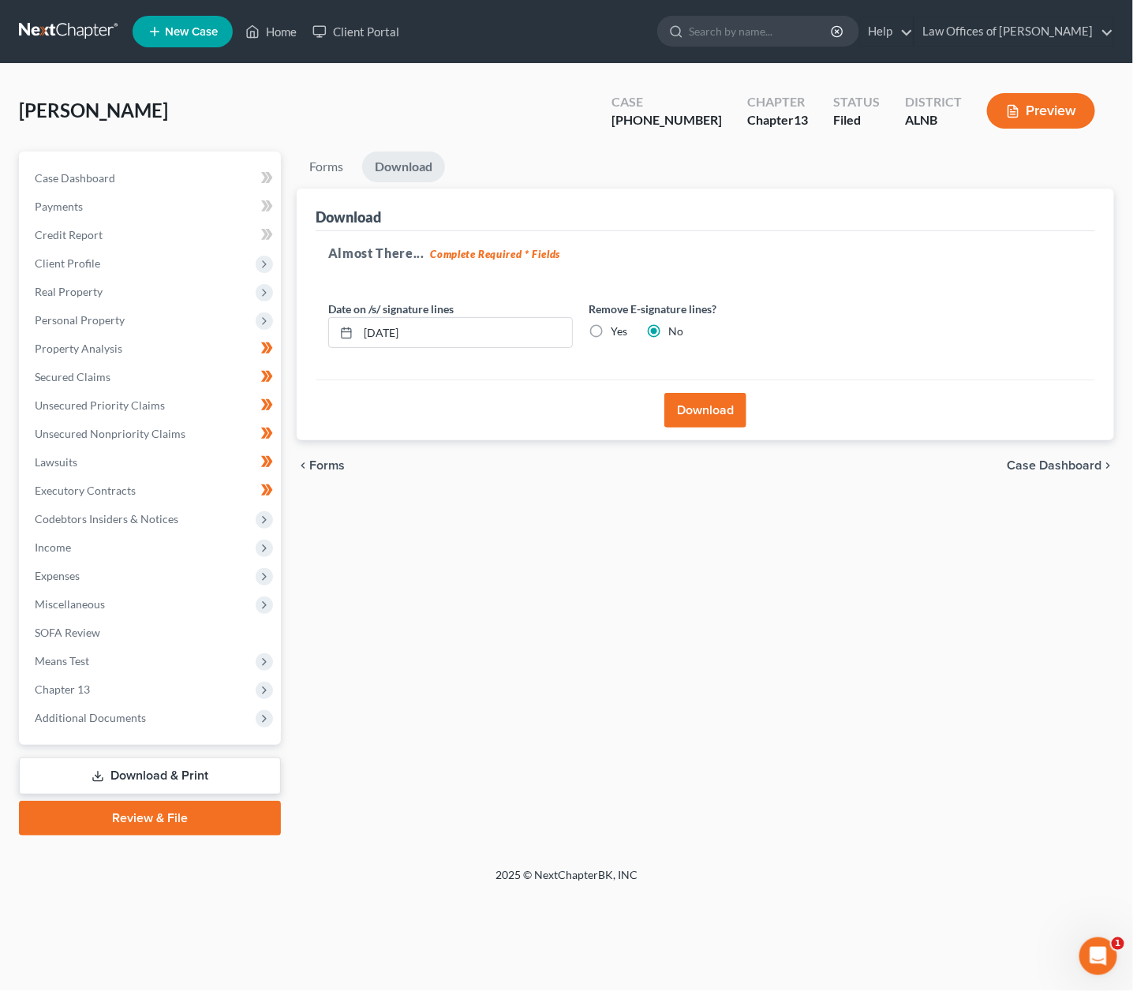
click at [696, 401] on button "Download" at bounding box center [705, 410] width 82 height 35
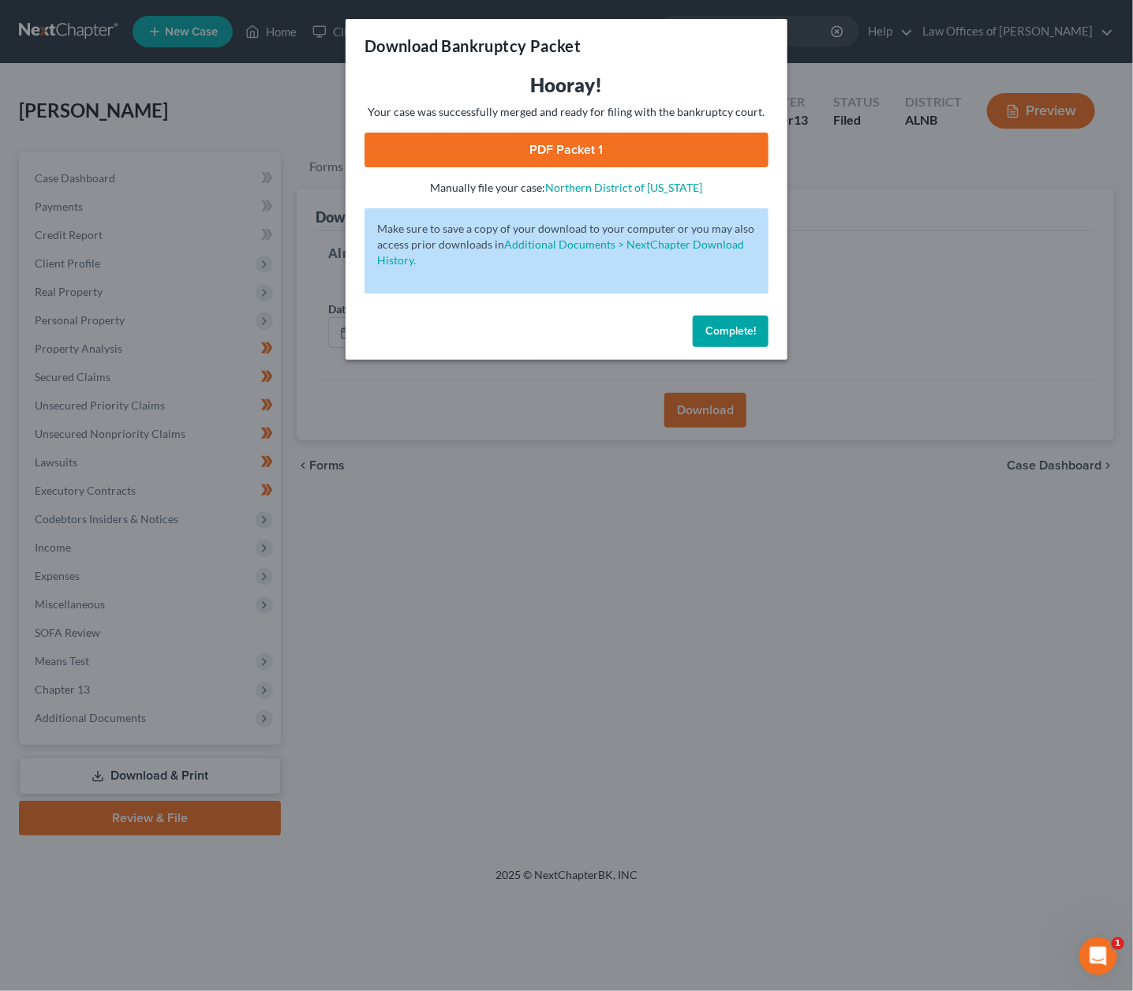
click at [681, 151] on link "PDF Packet 1" at bounding box center [566, 150] width 404 height 35
click at [725, 324] on span "Complete!" at bounding box center [730, 330] width 50 height 13
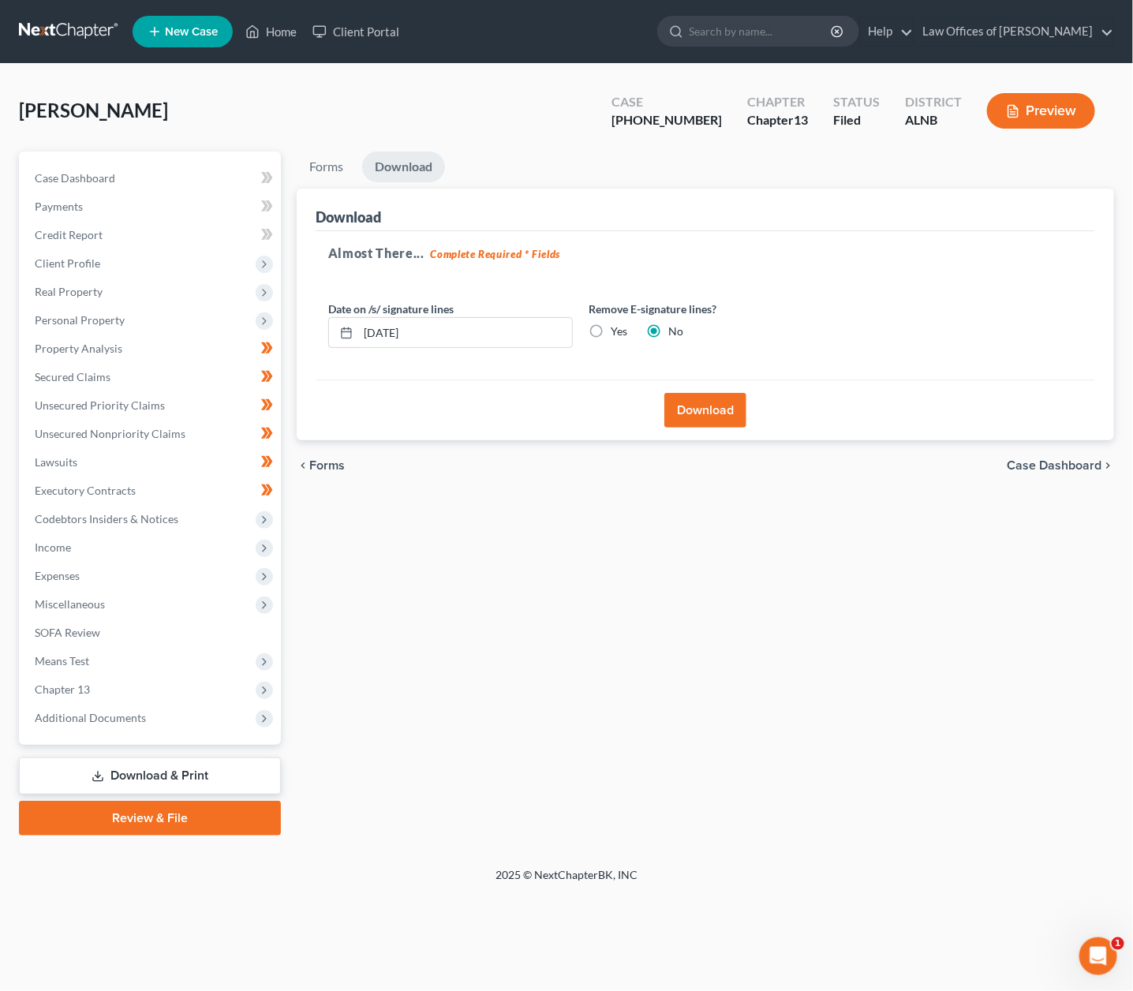
click at [118, 757] on link "Download & Print" at bounding box center [150, 775] width 262 height 37
click at [125, 533] on span "Income" at bounding box center [151, 547] width 259 height 28
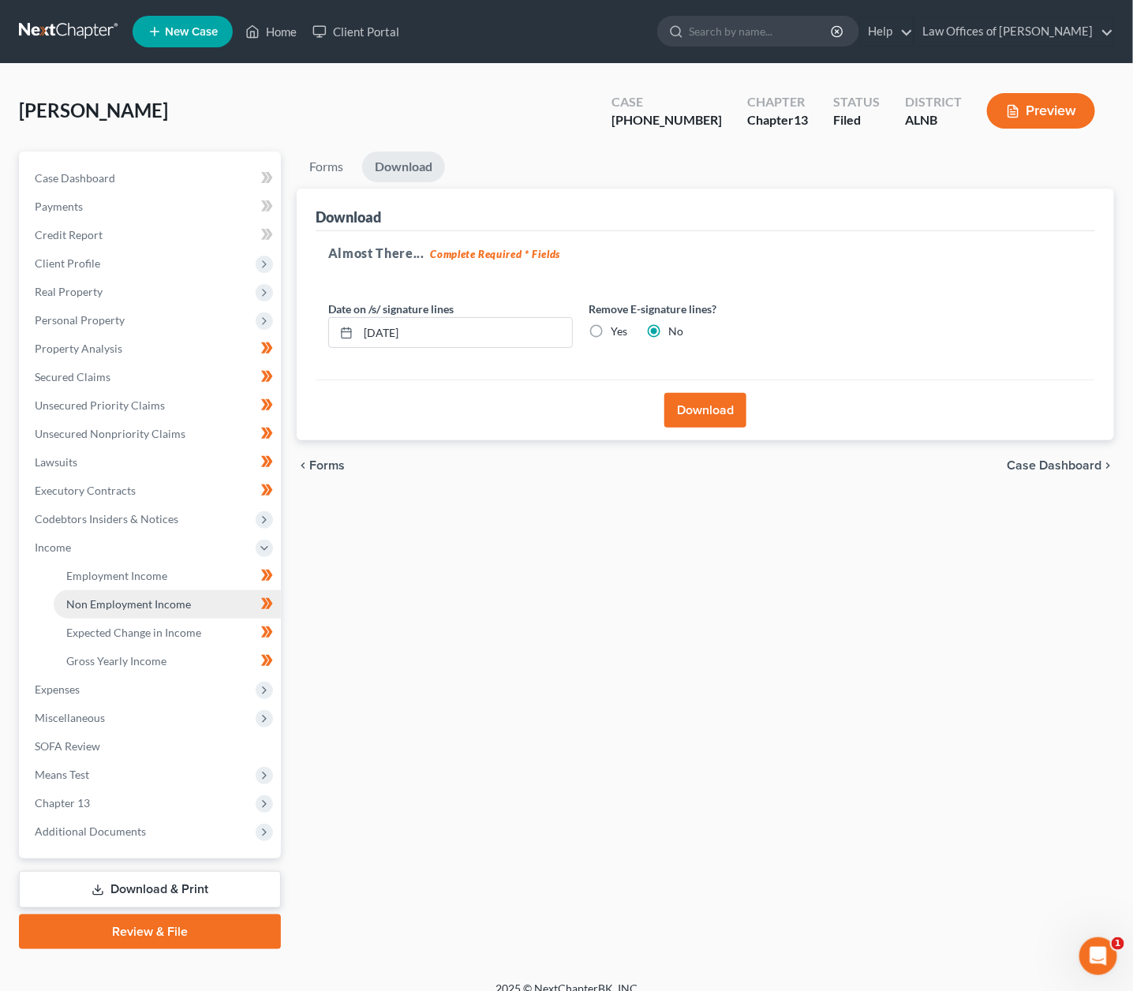
click at [117, 590] on link "Non Employment Income" at bounding box center [167, 604] width 227 height 28
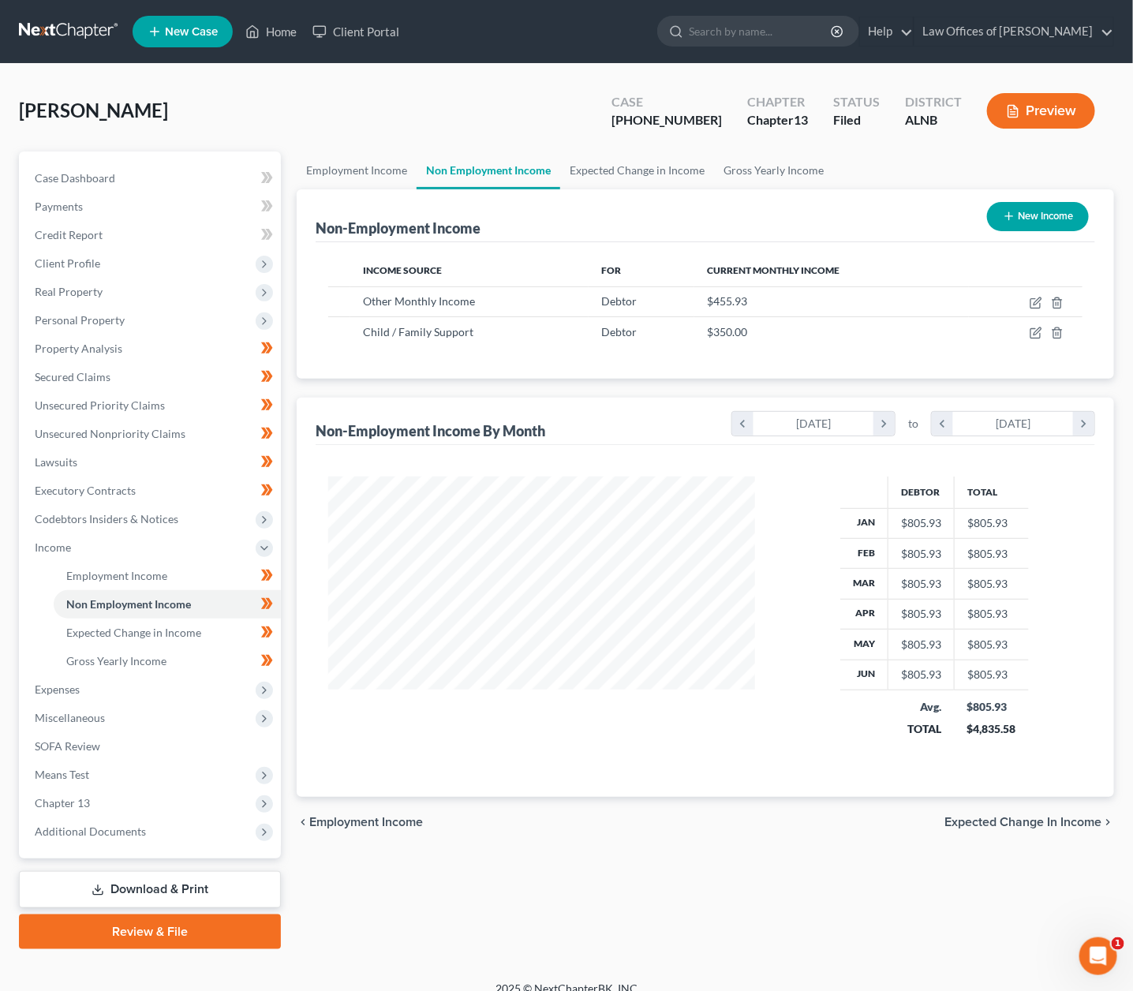
scroll to position [275, 458]
click at [139, 871] on link "Download & Print" at bounding box center [150, 889] width 262 height 37
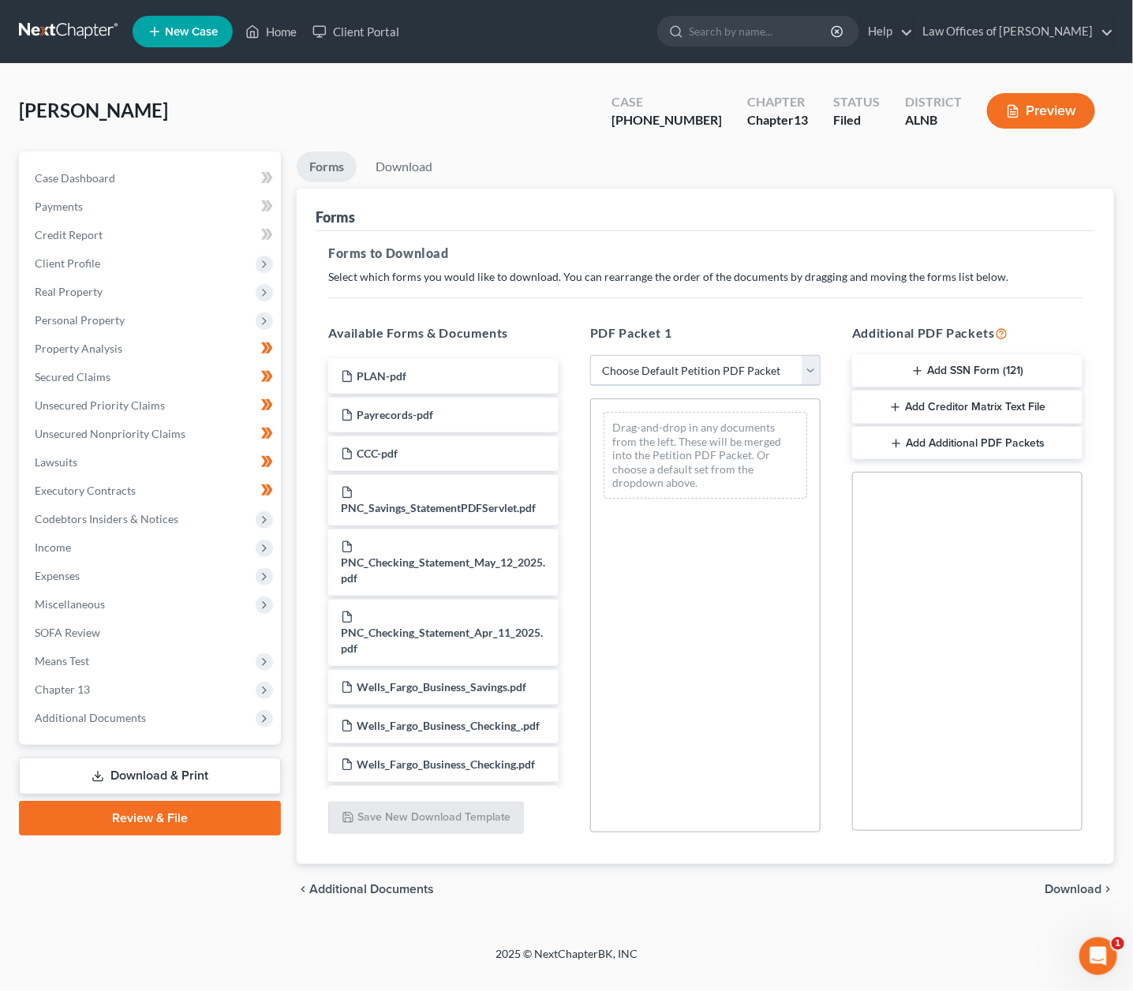
select select "2"
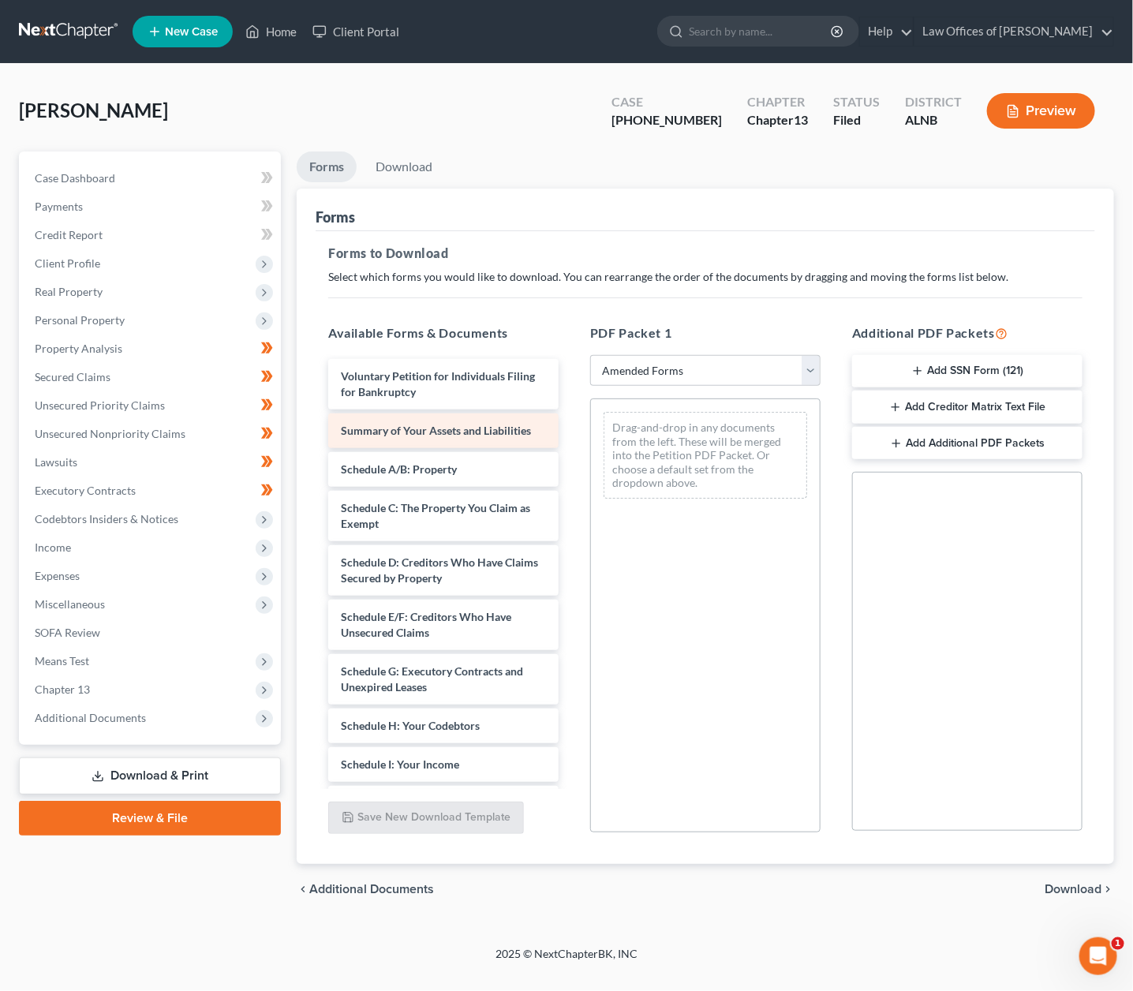
click at [461, 430] on span "Summary of Your Assets and Liabilities" at bounding box center [436, 430] width 190 height 13
click at [571, 463] on div "Voluntary Petition for Individuals Filing for Bankruptcy Summary of Your Assets…" at bounding box center [444, 756] width 256 height 795
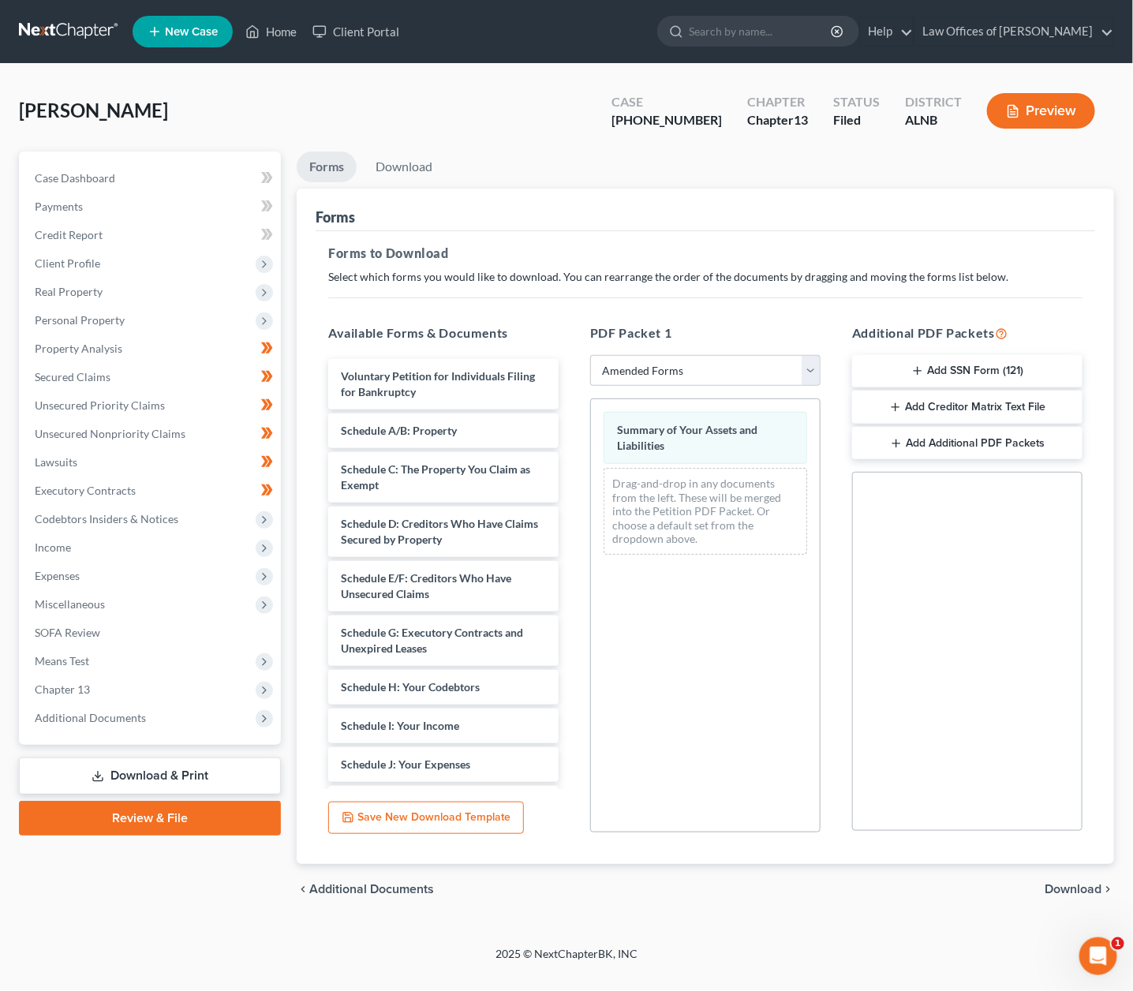
click at [1085, 884] on span "Download" at bounding box center [1072, 889] width 57 height 13
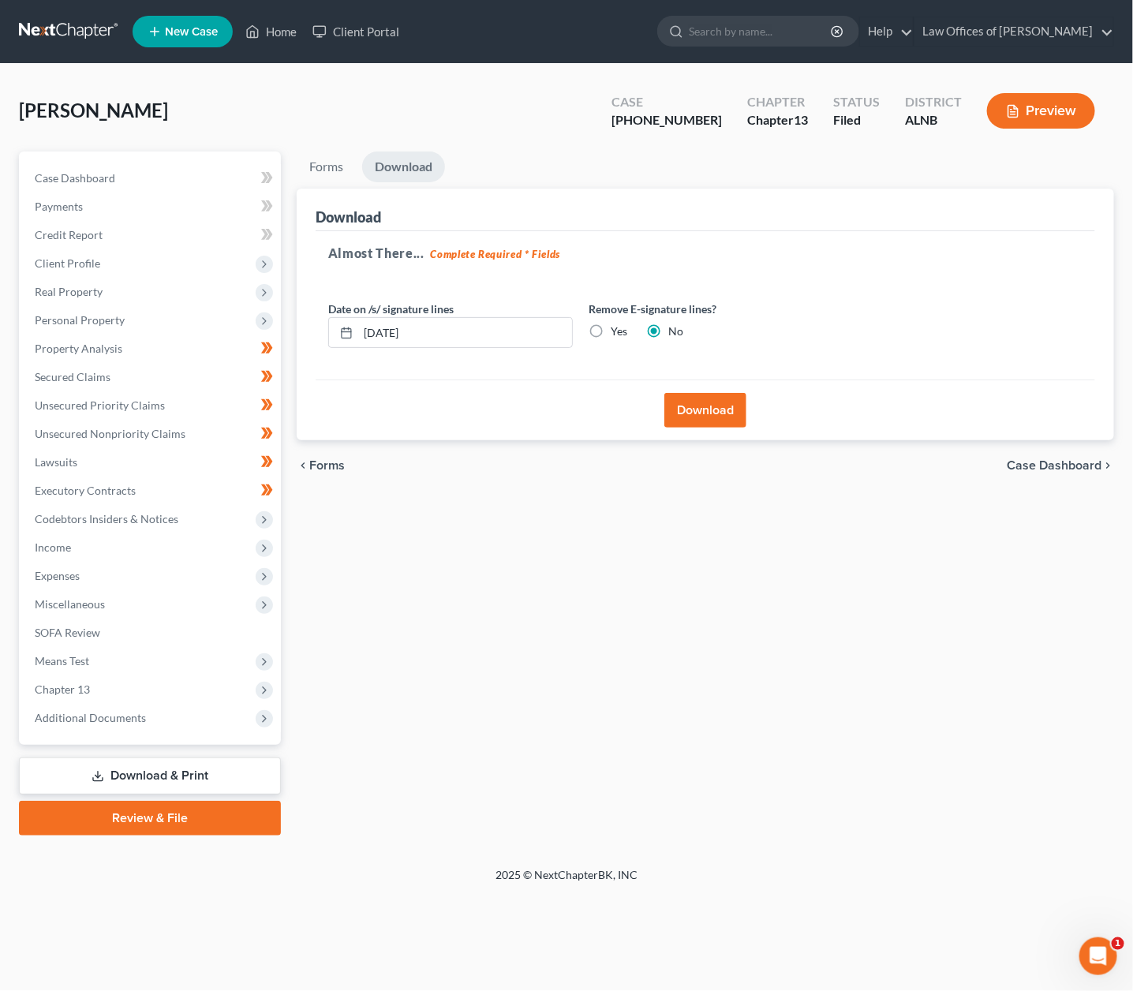
click at [719, 403] on button "Download" at bounding box center [705, 410] width 82 height 35
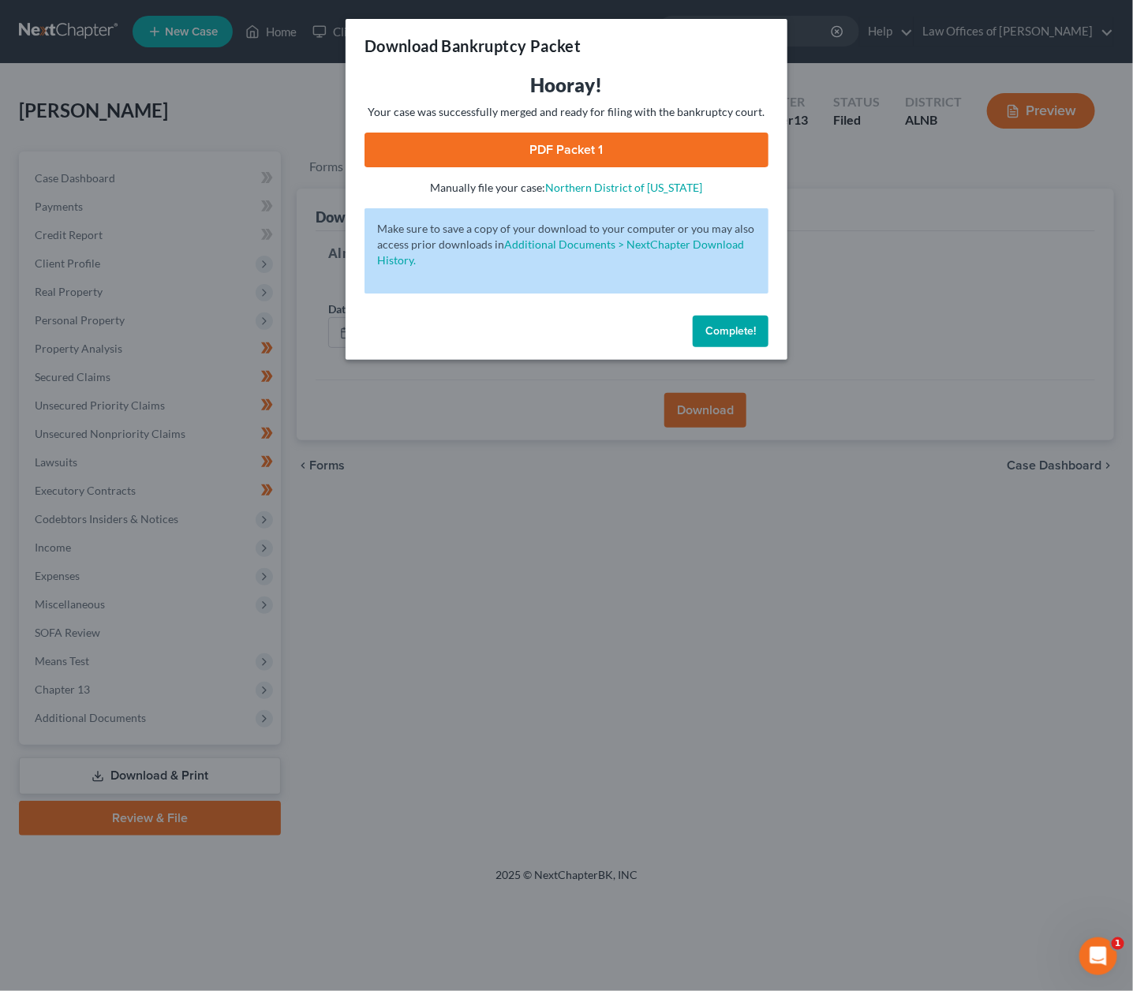
click at [582, 144] on link "PDF Packet 1" at bounding box center [566, 150] width 404 height 35
